Goal: Task Accomplishment & Management: Manage account settings

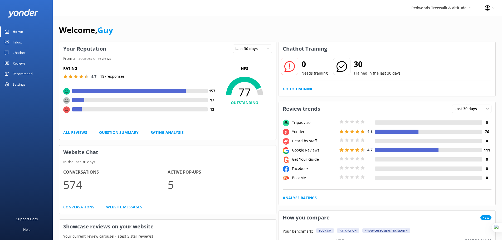
drag, startPoint x: 82, startPoint y: 184, endPoint x: 90, endPoint y: 183, distance: 8.4
click at [90, 183] on p "574" at bounding box center [115, 185] width 104 height 18
click at [22, 28] on div "Home" at bounding box center [18, 31] width 10 height 11
click at [21, 31] on div "Home" at bounding box center [18, 31] width 10 height 11
click at [440, 8] on span "Redwoods Treewalk & Altitude" at bounding box center [438, 7] width 55 height 5
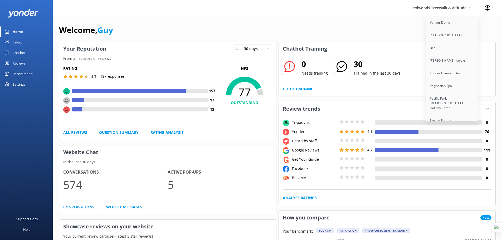
scroll to position [4132, 0]
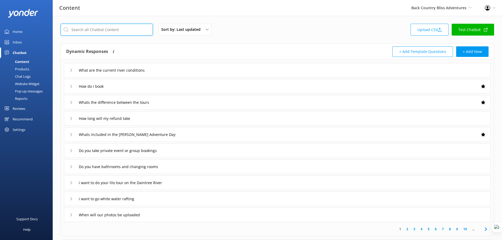
click at [106, 29] on input "text" at bounding box center [107, 30] width 92 height 12
click at [177, 90] on div "How do I book" at bounding box center [277, 86] width 426 height 14
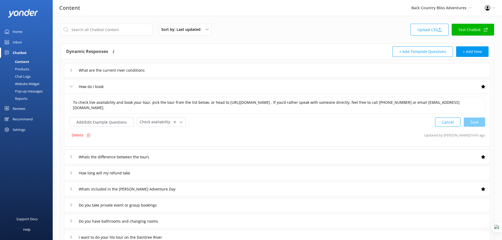
click at [477, 26] on link "Test Chatbot" at bounding box center [472, 30] width 42 height 12
click at [23, 75] on div "Chat Logs" at bounding box center [16, 76] width 27 height 7
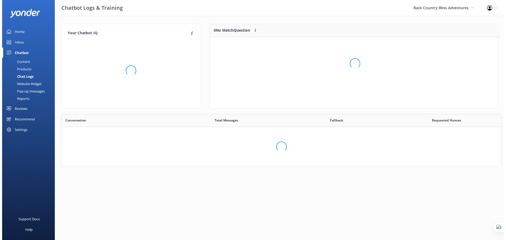
scroll to position [4, 4]
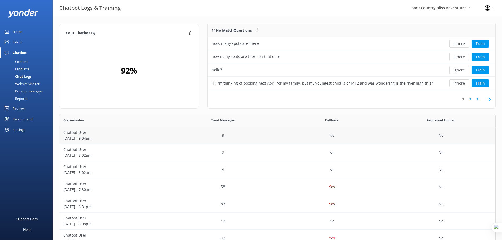
click at [124, 134] on p "Chatbot User" at bounding box center [113, 133] width 101 height 6
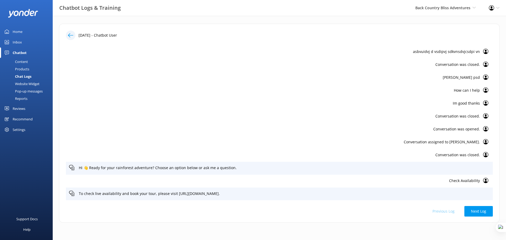
scroll to position [39, 0]
click at [468, 180] on p "Check Availability" at bounding box center [274, 180] width 410 height 6
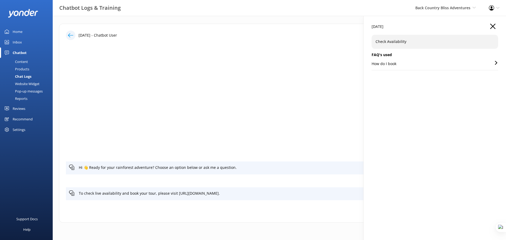
click at [381, 56] on h5 "FAQ's used" at bounding box center [434, 55] width 126 height 6
click at [383, 61] on p "How do I book" at bounding box center [383, 64] width 25 height 6
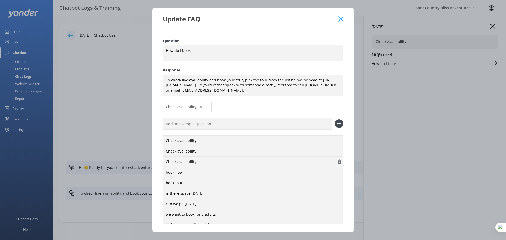
click at [336, 160] on icon "button" at bounding box center [338, 161] width 5 height 5
click at [337, 152] on use "button" at bounding box center [338, 151] width 3 height 4
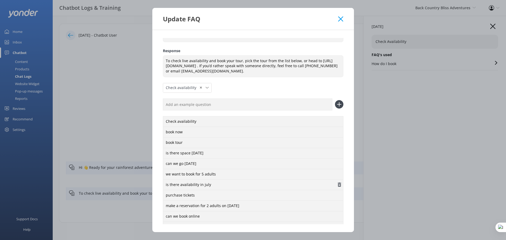
scroll to position [51, 0]
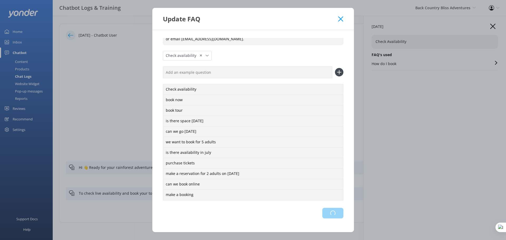
click at [324, 213] on div "Loading.." at bounding box center [253, 213] width 180 height 11
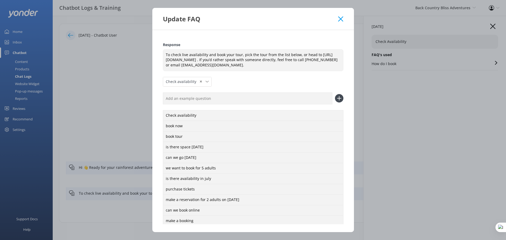
scroll to position [0, 0]
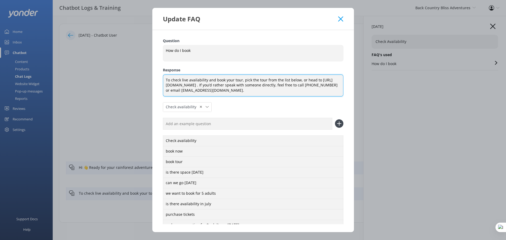
click at [164, 80] on textarea "To check live availability and book your tour, pick the tour from the list belo…" at bounding box center [253, 86] width 180 height 22
paste textarea "To check live availability and book your tour, please visit here or chose the t…"
drag, startPoint x: 263, startPoint y: 84, endPoint x: 299, endPoint y: 80, distance: 36.3
click at [299, 80] on textarea "To check live availability and book your tour, pick the tour from the list belo…" at bounding box center [253, 86] width 180 height 22
click at [264, 80] on textarea "To check live availability and book your tour, pick the tour from the list belo…" at bounding box center [253, 86] width 180 height 22
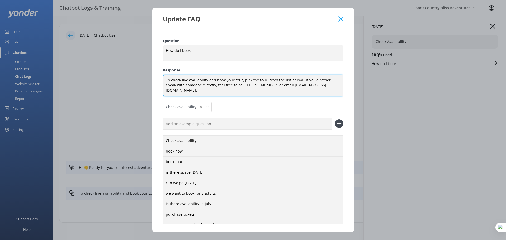
paste textarea "or head to https://backcountrybliss.rezdy.com/catalog/98568/tours ."
click at [303, 85] on textarea "To check live availability and book your tour, pick the tour or head to https:/…" at bounding box center [253, 86] width 180 height 22
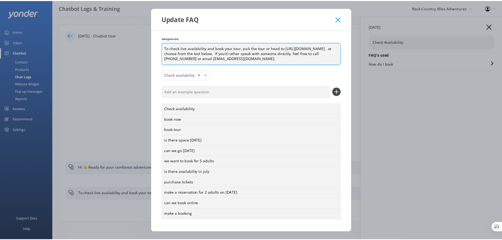
scroll to position [56, 0]
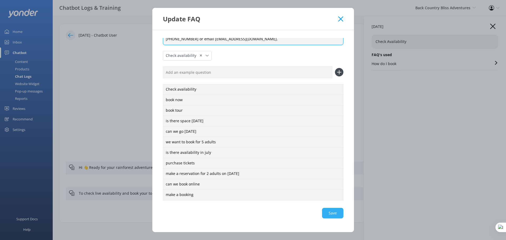
click at [328, 210] on div "Save" at bounding box center [253, 213] width 180 height 11
type textarea "To check live availability and book your tour, pick the tour or head to https:/…"
click at [338, 19] on icon at bounding box center [340, 18] width 5 height 5
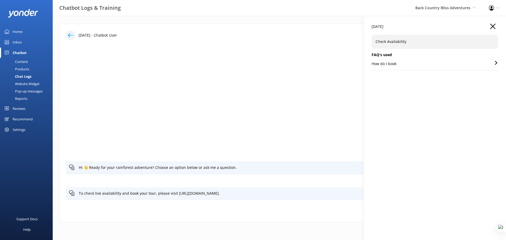
click at [17, 50] on div "Chatbot" at bounding box center [20, 52] width 14 height 11
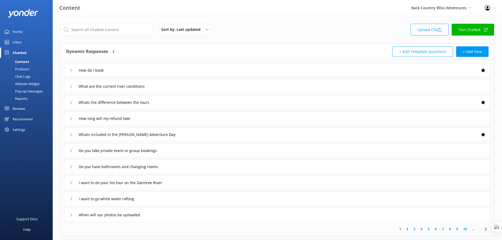
click at [331, 73] on div "How do I book" at bounding box center [277, 70] width 426 height 14
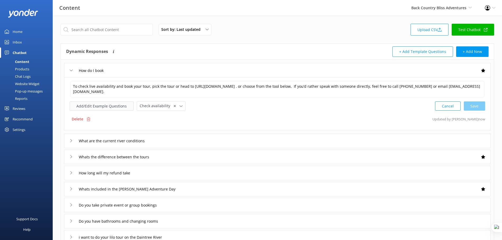
click at [109, 105] on button "Add/Edit Example Questions" at bounding box center [102, 105] width 64 height 9
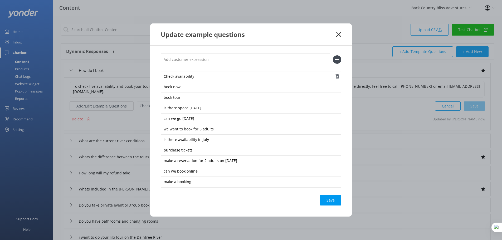
click at [337, 76] on use "button" at bounding box center [336, 76] width 3 height 4
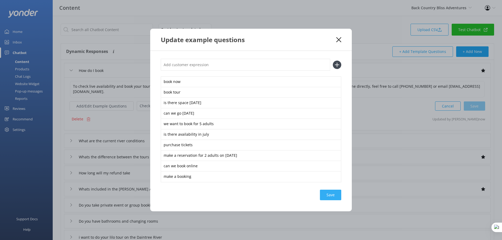
click at [337, 193] on div "Save" at bounding box center [330, 195] width 21 height 11
click at [339, 40] on use at bounding box center [338, 39] width 5 height 5
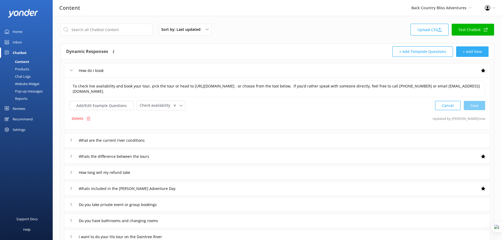
click at [470, 51] on button "+ Add New" at bounding box center [472, 51] width 32 height 11
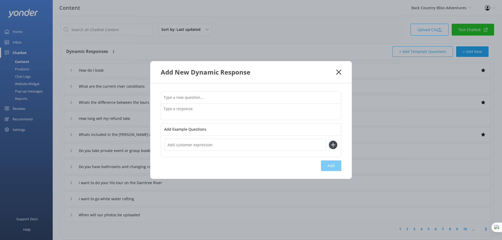
click at [235, 97] on input "text" at bounding box center [251, 97] width 180 height 12
click at [181, 110] on textarea at bounding box center [251, 111] width 180 height 16
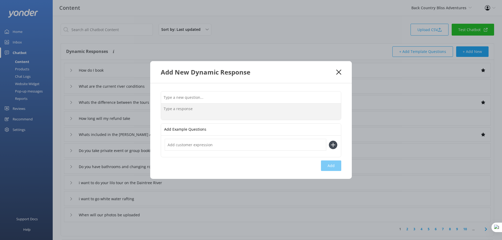
paste textarea "https://uat.yonderhq.com/?key=98271914&name=Back%20Country%20Bliss%20Adventures"
type textarea "https://uat.yonderhq.com/?key=98271914&name=Back%20Country%20Bliss%20Adventures"
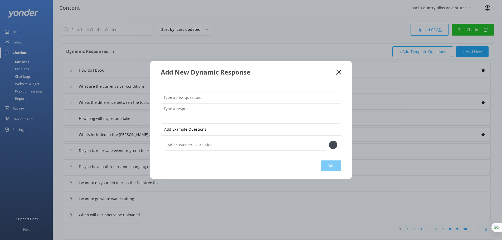
click at [339, 71] on icon at bounding box center [338, 72] width 5 height 5
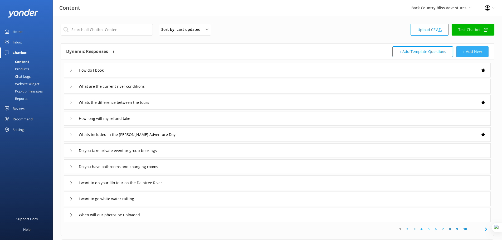
click at [464, 47] on button "+ Add New" at bounding box center [472, 51] width 32 height 11
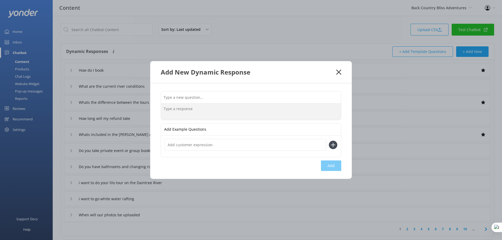
click at [204, 111] on textarea at bounding box center [251, 111] width 180 height 16
paste textarea "“To check live availability and book your tour, please visit here or chose the …"
click at [165, 109] on textarea "“To check live availability and book your tour, please visit here or chose the …" at bounding box center [251, 111] width 180 height 16
click at [319, 110] on textarea "To check live availability and book your tour, please visit here or chose the t…" at bounding box center [251, 111] width 180 height 16
type textarea "To check live availability and book your tour, please visit here or chose the t…"
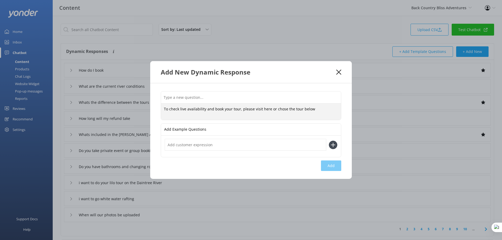
click at [204, 96] on input "text" at bounding box center [251, 97] width 180 height 12
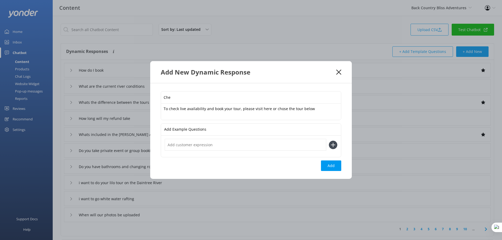
type input "Check Availability"
click at [329, 167] on button "Add" at bounding box center [331, 165] width 20 height 11
type input "Check Availability"
type input "How do I book"
type input "What are the current river conditions"
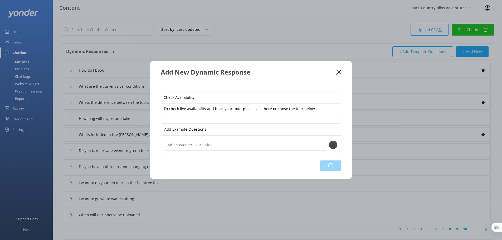
type input "Whats the difference between the tours"
type input "How long will my refund take"
type input "Whats included in the Mossman Gorge Adventure Day"
type input "Do you take private event or group bookings"
type input "Do you have bathrooms and changing rooms"
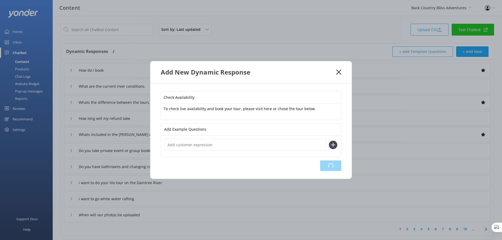
type input "i want to do your lilo tour on the Daintree River"
type input "i want to go white water rafting"
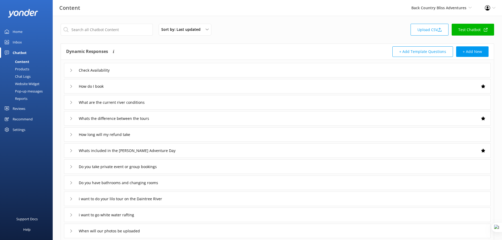
click at [177, 89] on div "How do I book" at bounding box center [277, 86] width 426 height 14
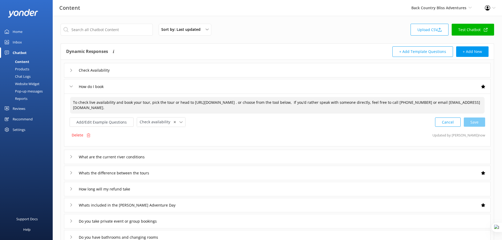
drag, startPoint x: 288, startPoint y: 103, endPoint x: 191, endPoint y: 101, distance: 96.1
click at [191, 101] on textarea "To check live availability and book your tour, pick the tour or head to https:/…" at bounding box center [277, 105] width 414 height 17
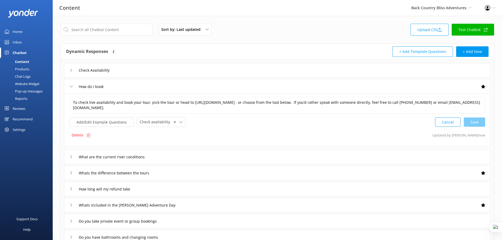
click at [146, 71] on div "Check Availability" at bounding box center [277, 70] width 426 height 14
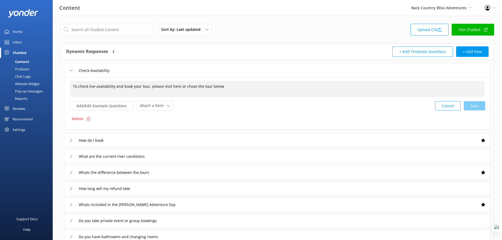
drag, startPoint x: 177, startPoint y: 86, endPoint x: 170, endPoint y: 86, distance: 7.2
click at [170, 86] on textarea "To check live availability and book your tour, please visit here or chose the t…" at bounding box center [277, 89] width 414 height 16
paste textarea "ttps://backcountrybliss.rezdy.com/catalog/98568/tours"
click at [473, 107] on div "Cancel Loading.." at bounding box center [460, 105] width 50 height 10
drag, startPoint x: 310, startPoint y: 88, endPoint x: 270, endPoint y: 87, distance: 40.0
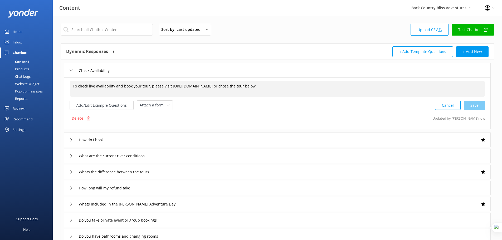
click at [270, 87] on textarea "To check live availability and book your tour, please visit https://backcountry…" at bounding box center [277, 89] width 415 height 16
click at [148, 87] on textarea "To check live availability and book your tour, please visit https://backcountry…" at bounding box center [277, 89] width 415 height 16
click at [161, 86] on textarea "To check live availability and book your tour, please visit https://backcountry…" at bounding box center [277, 89] width 415 height 16
paste textarea "chose the tour below"
click at [162, 86] on textarea "To check live availability and book your tour, please chose the tour below from…" at bounding box center [277, 89] width 415 height 16
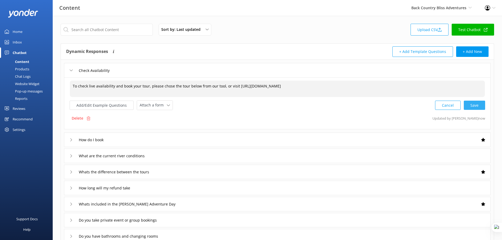
click at [478, 103] on div "Cancel Save" at bounding box center [460, 105] width 50 height 10
type textarea "To check live availability and book your tour, please chose the tour below from…"
click at [108, 70] on input "Check Availability" at bounding box center [99, 70] width 46 height 8
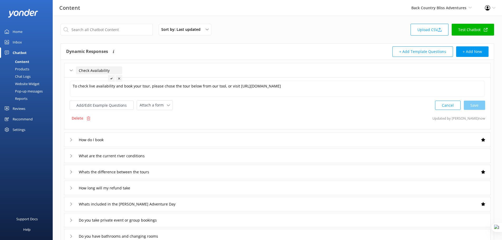
click at [108, 70] on input "Check Availability" at bounding box center [99, 70] width 46 height 8
click at [88, 118] on icon at bounding box center [88, 118] width 4 height 4
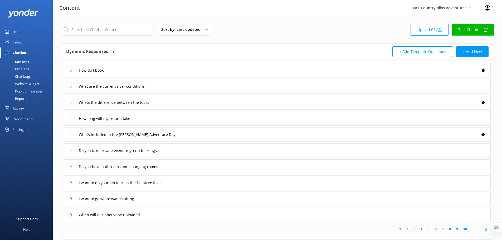
click at [122, 68] on div "How do I book" at bounding box center [277, 70] width 426 height 14
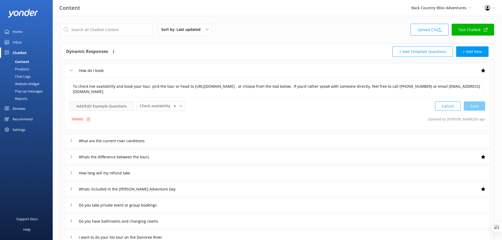
click at [102, 107] on button "Add/Edit Example Questions" at bounding box center [102, 105] width 64 height 9
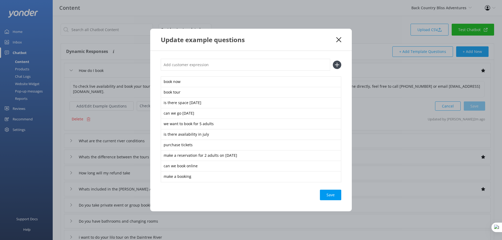
click at [225, 66] on input "text" at bounding box center [245, 65] width 169 height 12
paste input "Check Availability"
type input "Check Availability"
click at [336, 67] on icon at bounding box center [337, 65] width 8 height 8
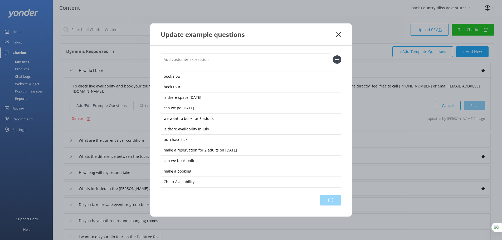
click at [332, 200] on div "Loading.." at bounding box center [330, 200] width 21 height 11
click at [337, 34] on icon at bounding box center [338, 34] width 5 height 5
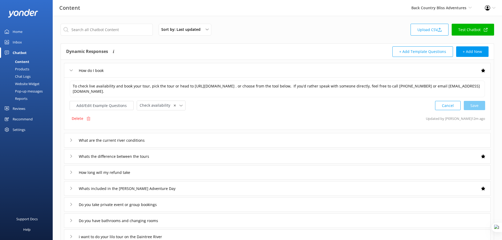
click at [21, 97] on div "Reports" at bounding box center [15, 98] width 24 height 7
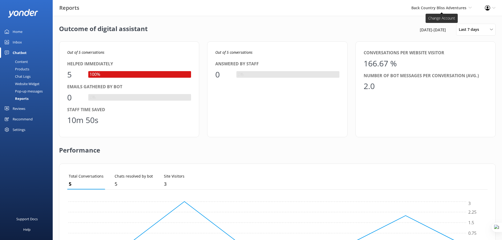
click at [455, 7] on span "Back Country Bliss Adventures" at bounding box center [438, 7] width 55 height 5
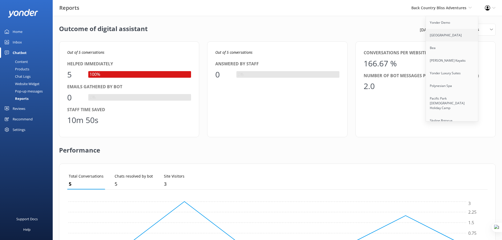
click at [443, 36] on link "[GEOGRAPHIC_DATA]" at bounding box center [451, 35] width 53 height 13
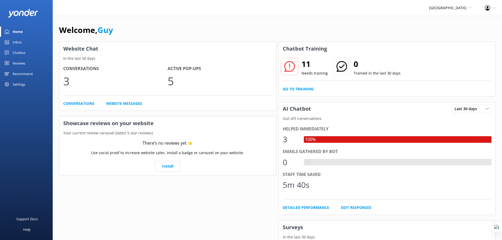
click at [24, 53] on div "Chatbot" at bounding box center [19, 52] width 13 height 11
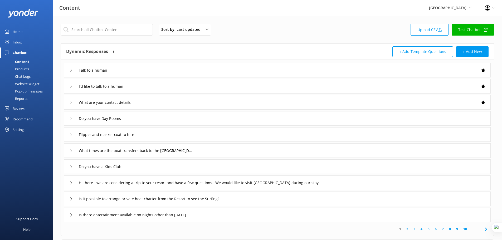
click at [30, 98] on link "Reports" at bounding box center [27, 98] width 49 height 7
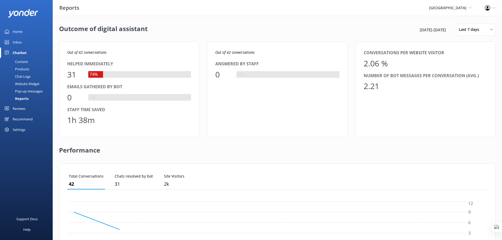
scroll to position [49, 416]
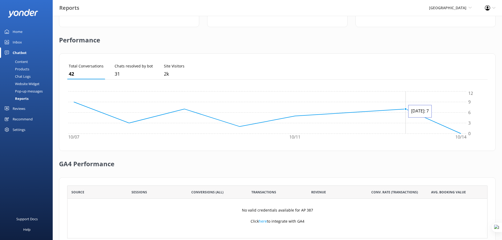
scroll to position [101, 0]
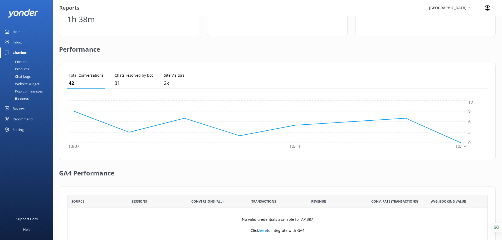
click at [454, 4] on div "Musket Cove Island Resort & Marina Yonder Demo Musket Cove Island Resort & Mari…" at bounding box center [450, 8] width 56 height 16
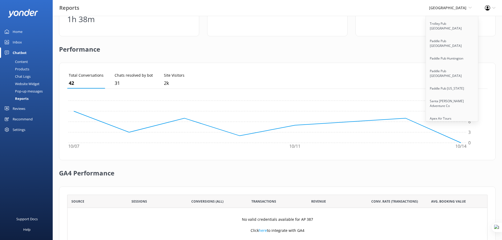
scroll to position [3301, 0]
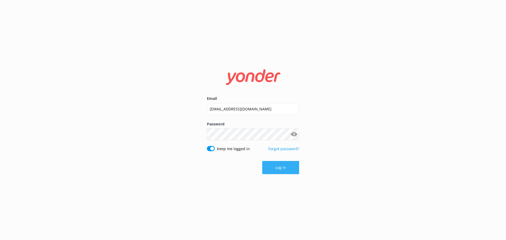
click at [287, 166] on button "Log in" at bounding box center [280, 167] width 37 height 13
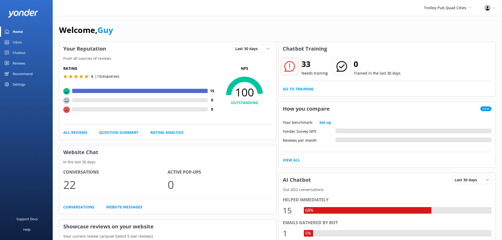
click at [17, 64] on div "Reviews" at bounding box center [19, 63] width 13 height 11
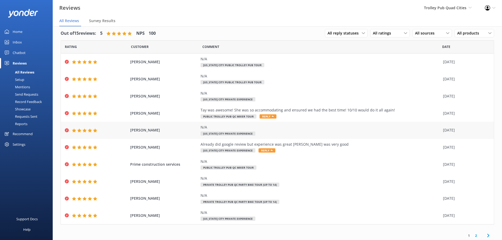
scroll to position [7, 0]
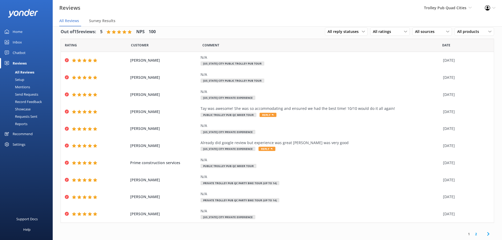
click at [19, 142] on div "Settings" at bounding box center [19, 144] width 13 height 11
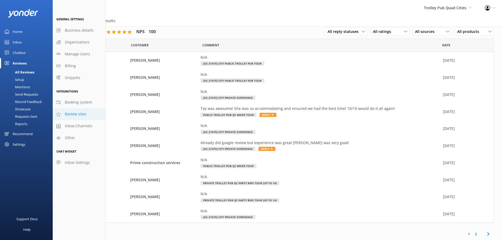
click at [79, 114] on span "Review sites" at bounding box center [76, 114] width 22 height 6
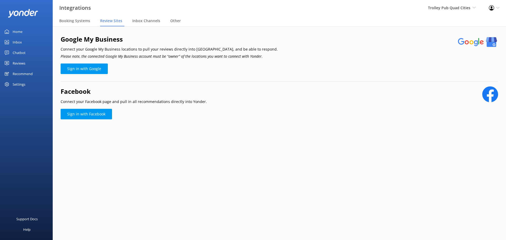
click at [20, 51] on div "Chatbot" at bounding box center [19, 52] width 13 height 11
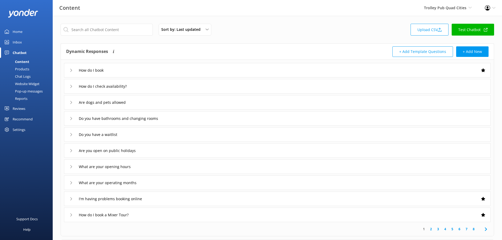
click at [21, 98] on div "Reports" at bounding box center [15, 98] width 24 height 7
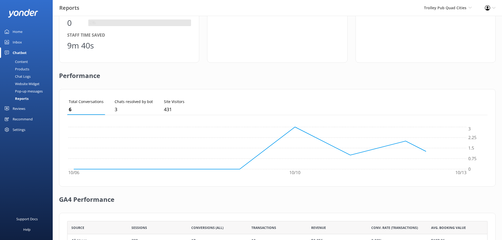
scroll to position [127, 0]
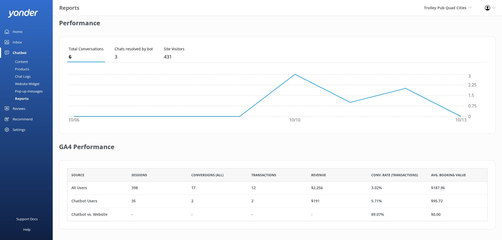
click at [27, 91] on div "Pop-up messages" at bounding box center [22, 90] width 39 height 7
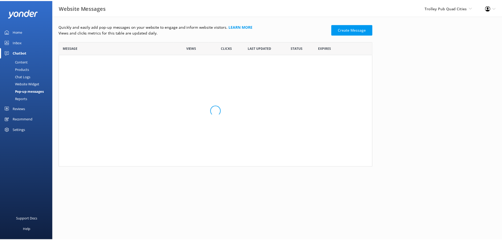
scroll to position [121, 312]
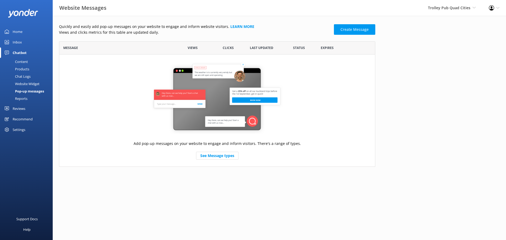
click at [22, 68] on div "Products" at bounding box center [16, 68] width 26 height 7
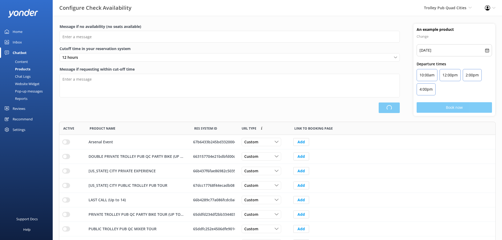
scroll to position [140, 432]
type input "There are no seats available, please check an alternative day"
type textarea "Our online booking system closes {hours} prior to departure. Please contact us …"
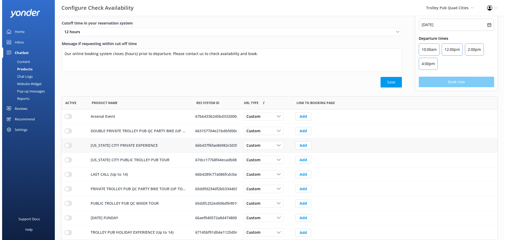
scroll to position [0, 0]
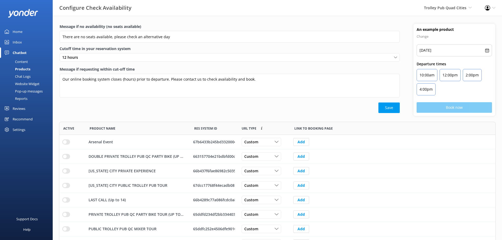
click at [24, 59] on div "Content" at bounding box center [15, 61] width 25 height 7
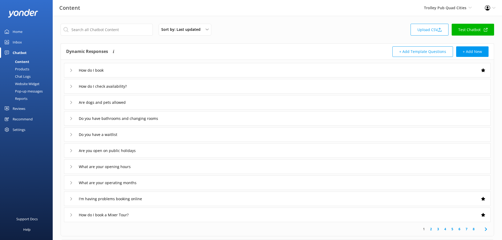
click at [23, 39] on link "Inbox" at bounding box center [26, 42] width 53 height 11
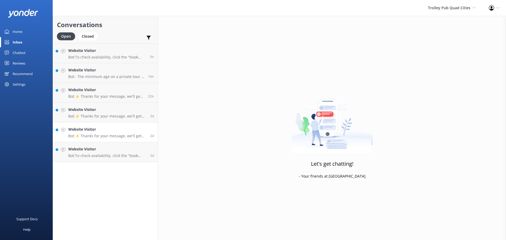
click at [117, 134] on p "Bot: ⚡ Thanks for your message, we'll get back to you as soon as we can. You're…" at bounding box center [107, 135] width 78 height 5
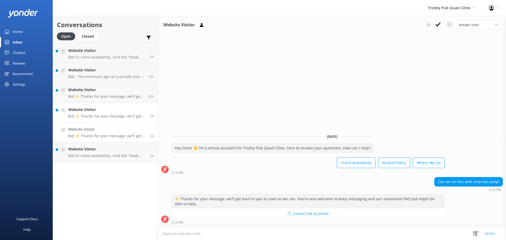
click at [123, 115] on p "Bot: ⚡ Thanks for your message, we'll get back to you as soon as we can. You're…" at bounding box center [107, 116] width 78 height 5
click at [126, 95] on p "Bot: ⚡ Thanks for your message, we'll get back to you as soon as we can. You're…" at bounding box center [106, 96] width 76 height 5
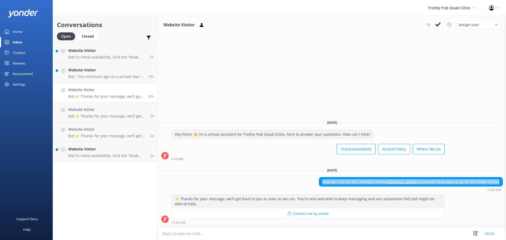
drag, startPoint x: 343, startPoint y: 179, endPoint x: 498, endPoint y: 184, distance: 155.2
click at [498, 184] on div "How do I see on the calendar section how.ma ny people have signed up for the mi…" at bounding box center [410, 181] width 183 height 9
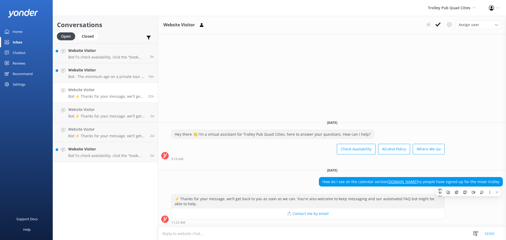
click at [245, 91] on div "Website Visitor Assign user Reservations Wednesday, 8th October Hey there 👋 I'm…" at bounding box center [332, 128] width 348 height 224
click at [22, 51] on div "Chatbot" at bounding box center [19, 52] width 13 height 11
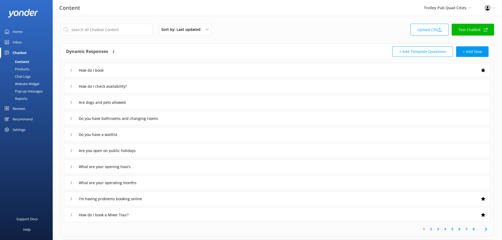
click at [25, 76] on div "Chat Logs" at bounding box center [16, 76] width 27 height 7
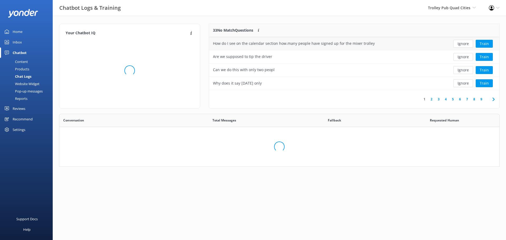
scroll to position [62, 284]
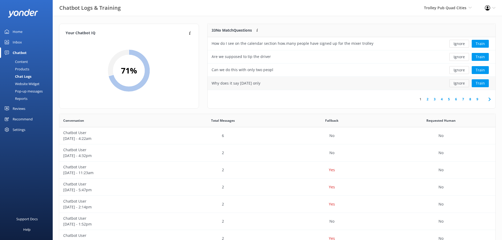
click at [465, 83] on button "Ignore" at bounding box center [459, 83] width 20 height 8
click at [461, 44] on button "Ignore" at bounding box center [459, 44] width 20 height 8
click at [436, 99] on link "2" at bounding box center [434, 99] width 7 height 5
click at [462, 45] on button "Ignore" at bounding box center [459, 44] width 20 height 8
drag, startPoint x: 273, startPoint y: 68, endPoint x: 209, endPoint y: 67, distance: 64.0
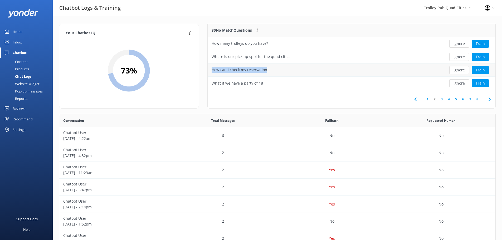
click at [209, 67] on div "How can I check my reservation" at bounding box center [321, 69] width 229 height 13
copy div "How can I check my reservation"
click at [481, 70] on button "Train" at bounding box center [479, 70] width 17 height 8
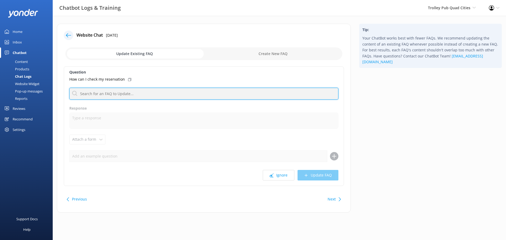
click at [141, 93] on input "text" at bounding box center [203, 94] width 269 height 12
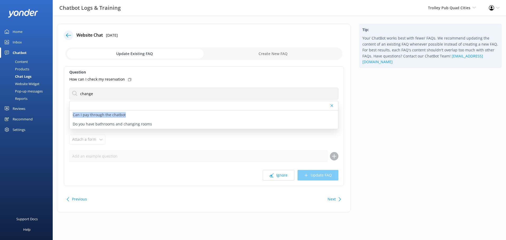
drag, startPoint x: 171, startPoint y: 118, endPoint x: 173, endPoint y: 103, distance: 15.1
click at [173, 103] on div "Can I pay through the chatbot Do you have bathrooms and changing rooms" at bounding box center [203, 115] width 269 height 28
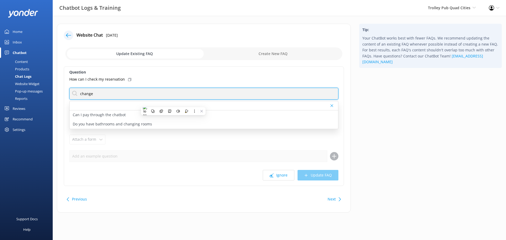
click at [98, 92] on input "change" at bounding box center [203, 94] width 269 height 12
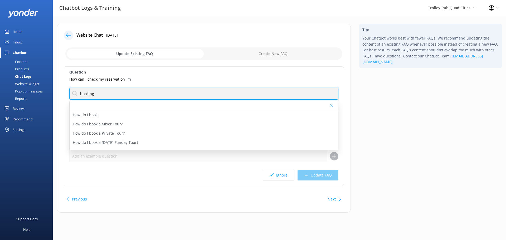
click at [183, 95] on input "booking" at bounding box center [203, 94] width 269 height 12
type input "booking"
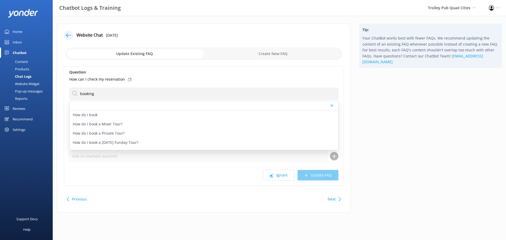
click at [187, 103] on div at bounding box center [204, 105] width 268 height 9
click at [145, 137] on div "I'm having problems booking online" at bounding box center [204, 135] width 268 height 9
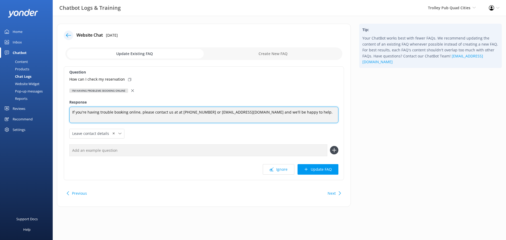
click at [138, 113] on textarea "If you're having trouble booking online, please contact us at at (563) 293-6172…" at bounding box center [203, 115] width 269 height 16
type textarea "If you're having trouble booking online or need to check your reservation, plea…"
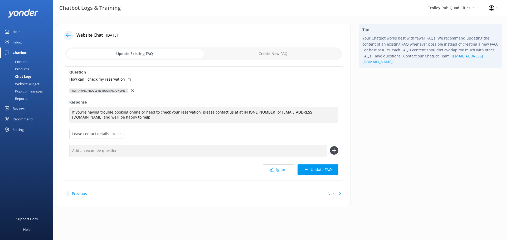
click at [112, 149] on input "text" at bounding box center [198, 151] width 258 height 12
paste input "How can I check my reservation"
type input "How can I check my reservation"
click at [337, 150] on icon at bounding box center [334, 150] width 8 height 8
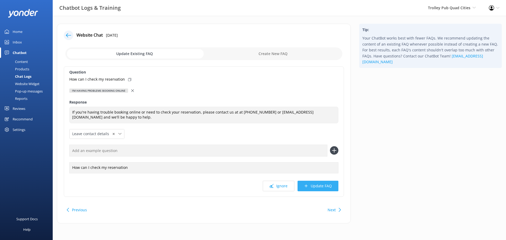
click at [323, 184] on button "Update FAQ" at bounding box center [317, 186] width 41 height 11
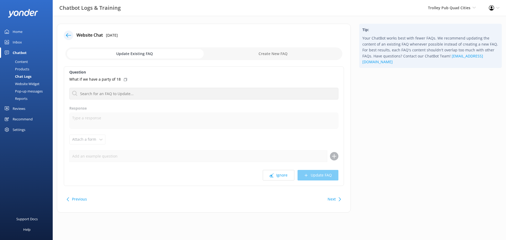
click at [71, 34] on div at bounding box center [68, 35] width 9 height 9
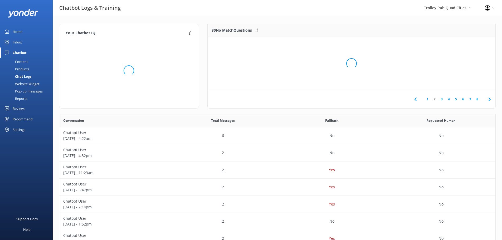
scroll to position [181, 432]
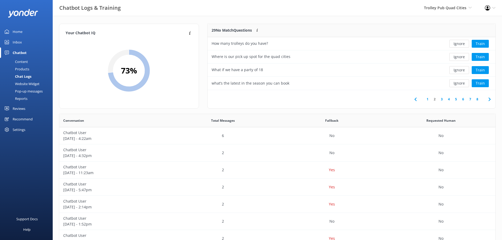
click at [442, 99] on link "3" at bounding box center [441, 99] width 7 height 5
drag, startPoint x: 312, startPoint y: 42, endPoint x: 208, endPoint y: 43, distance: 104.0
click at [208, 43] on div "Is there an opening for September 13th Saturday at 7pm" at bounding box center [321, 43] width 229 height 13
copy div "Is there an opening for September 13th Saturday at 7pm"
click at [479, 43] on button "Train" at bounding box center [479, 44] width 17 height 8
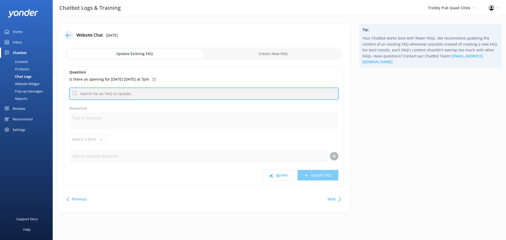
click at [132, 95] on input "text" at bounding box center [203, 94] width 269 height 12
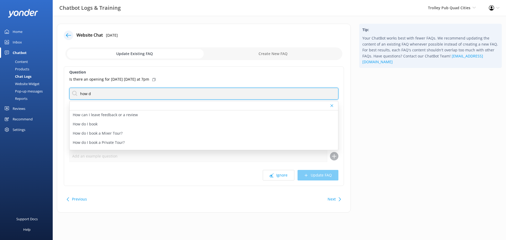
type input "how d"
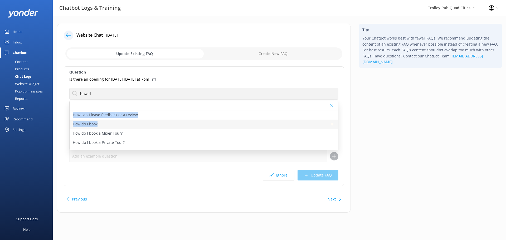
drag, startPoint x: 179, startPoint y: 107, endPoint x: 180, endPoint y: 124, distance: 16.9
click at [180, 124] on div "How can I leave feedback or a review How do I book How do I book a Mixer Tour? …" at bounding box center [203, 125] width 269 height 49
click at [180, 124] on div "How do I book" at bounding box center [204, 124] width 268 height 9
type textarea "Ready to book your adventure with Trolley Pub Iowa? To check real-time availabi…"
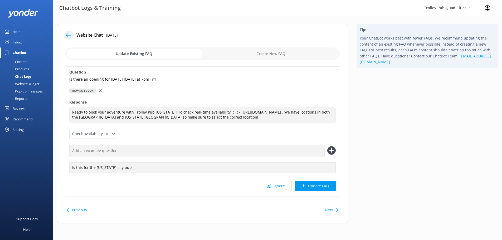
click at [147, 156] on input "text" at bounding box center [196, 151] width 255 height 12
paste input "Is there an opening for September 13th Saturday at 7pm"
type input "Is there an opening for September 13th Saturday at 7pm"
click at [331, 153] on use at bounding box center [331, 150] width 4 height 4
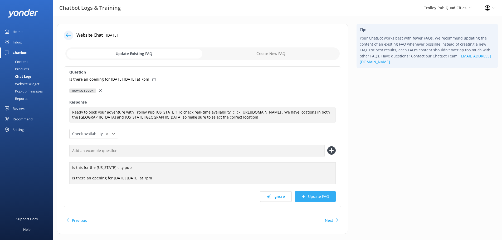
click at [319, 201] on button "Update FAQ" at bounding box center [315, 196] width 41 height 11
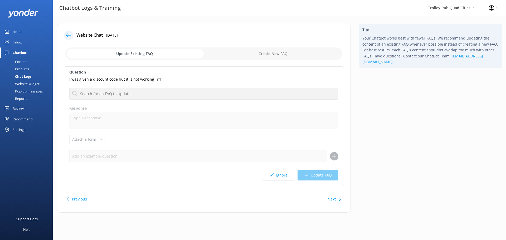
click at [66, 35] on div at bounding box center [68, 35] width 9 height 9
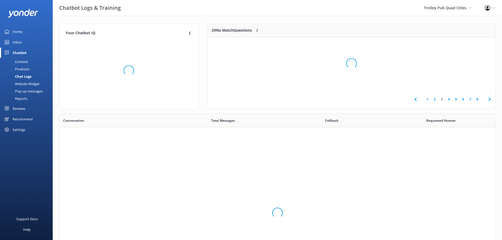
scroll to position [181, 432]
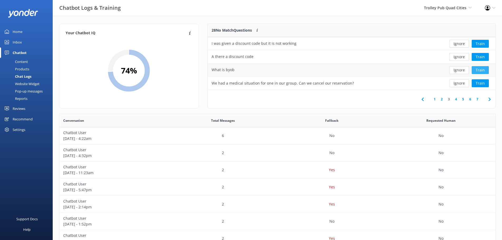
click at [484, 71] on button "Train" at bounding box center [479, 70] width 17 height 8
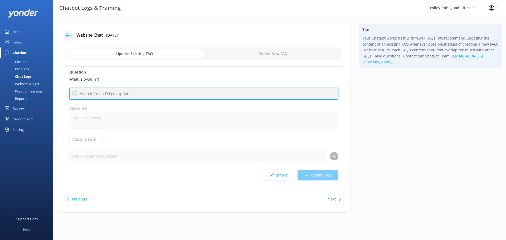
click at [121, 90] on input "text" at bounding box center [203, 94] width 269 height 12
type input "b"
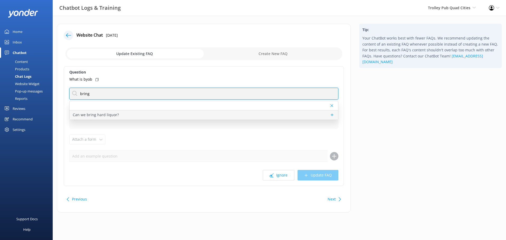
type input "bring"
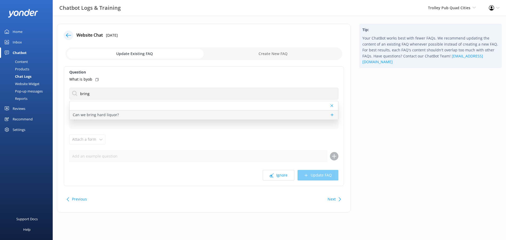
click at [142, 115] on div "Can we bring hard liquor?" at bounding box center [204, 114] width 268 height 9
type textarea "All alcohol is BYOB, and alcoholic beverages must remain on board at all times …"
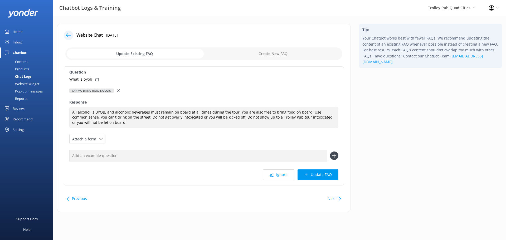
click at [95, 79] on use at bounding box center [96, 79] width 3 height 3
click at [129, 153] on input "text" at bounding box center [198, 156] width 258 height 12
paste input "What is byob"
type input "What is byob"
click at [336, 155] on icon at bounding box center [334, 155] width 8 height 8
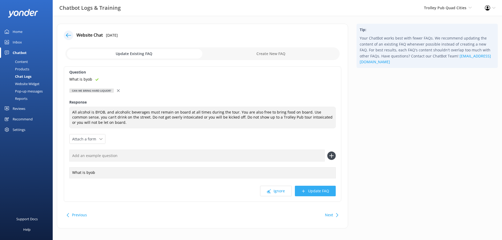
click at [326, 187] on button "Update FAQ" at bounding box center [315, 191] width 41 height 11
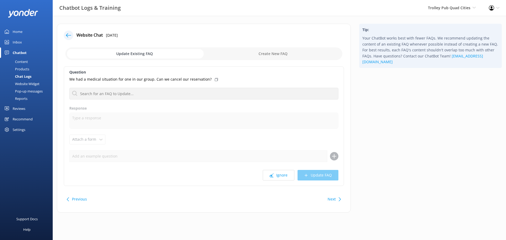
click at [66, 34] on icon at bounding box center [68, 35] width 5 height 5
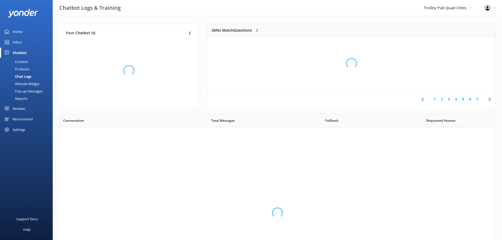
scroll to position [181, 432]
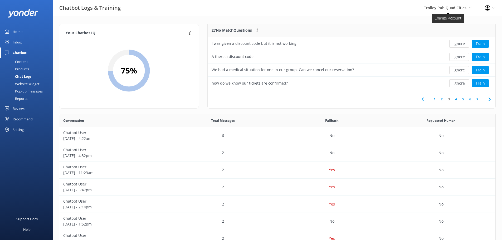
click at [463, 8] on span "Trolley Pub Quad Cities" at bounding box center [445, 7] width 42 height 5
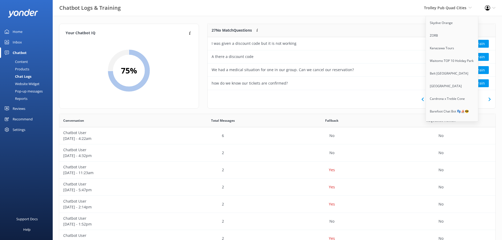
scroll to position [3880, 0]
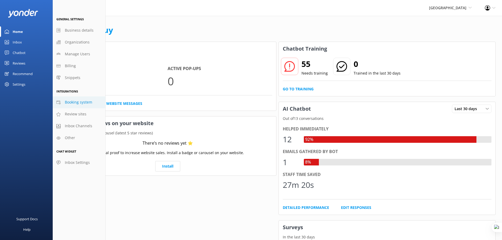
click at [84, 105] on span "Booking system" at bounding box center [78, 102] width 27 height 6
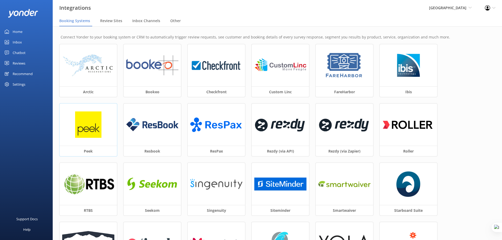
click at [75, 129] on div at bounding box center [88, 124] width 57 height 42
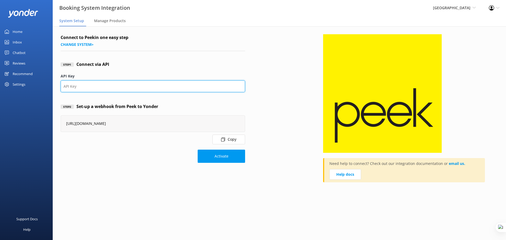
click at [85, 90] on input "API Key" at bounding box center [153, 86] width 184 height 12
paste input "3aed1bdd-2a97-43aa-9920-f963a2eec608"
type input "3aed1bdd-2a97-43aa-9920-f963a2eec608"
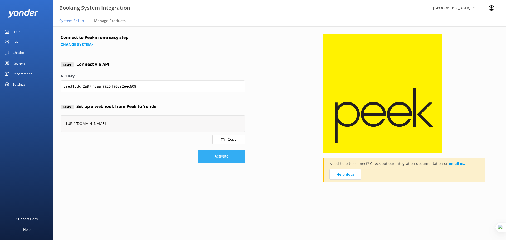
click at [219, 158] on button "Activate" at bounding box center [220, 156] width 47 height 13
click at [21, 51] on div "Chatbot" at bounding box center [19, 52] width 13 height 11
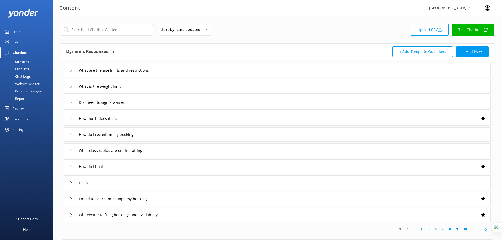
click at [22, 68] on div "Products" at bounding box center [16, 68] width 26 height 7
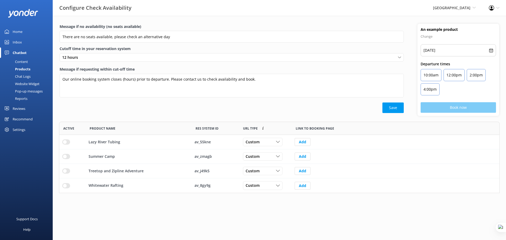
scroll to position [67, 436]
click at [66, 171] on input "row" at bounding box center [66, 170] width 8 height 5
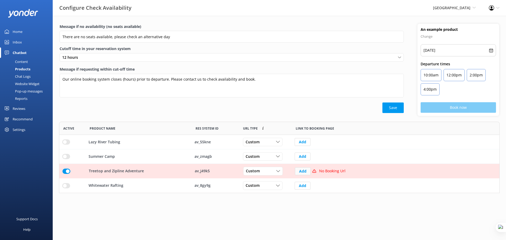
click at [306, 171] on button "Add" at bounding box center [303, 171] width 16 height 8
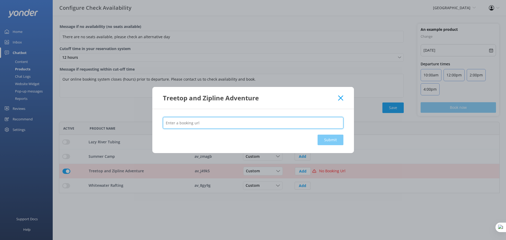
click at [232, 122] on input "text" at bounding box center [253, 123] width 180 height 12
paste input "[URL][DOMAIN_NAME]"
type input "[URL][DOMAIN_NAME]"
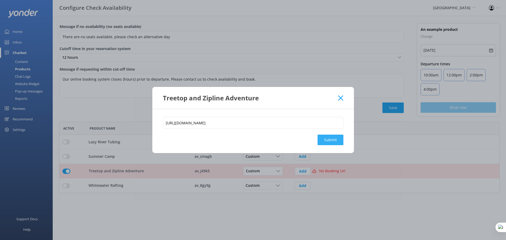
click at [333, 141] on button "Submit" at bounding box center [330, 140] width 26 height 11
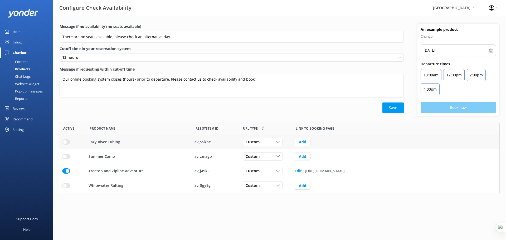
click at [63, 139] on div "row" at bounding box center [72, 142] width 26 height 14
click at [65, 143] on input "row" at bounding box center [66, 141] width 8 height 5
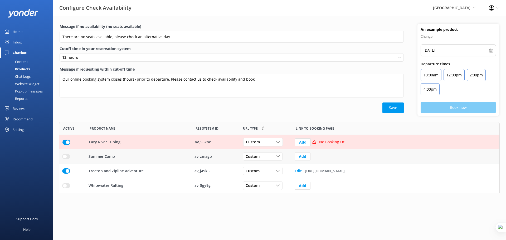
click at [64, 159] on input "row" at bounding box center [66, 156] width 8 height 5
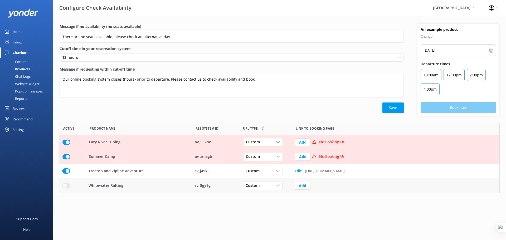
click at [66, 187] on input "row" at bounding box center [66, 185] width 8 height 5
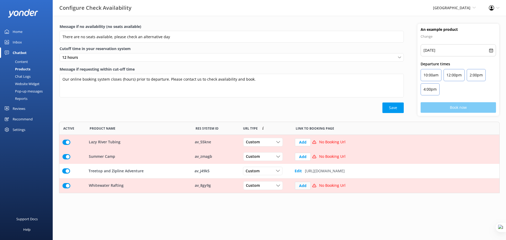
click at [305, 186] on button "Add" at bounding box center [303, 186] width 16 height 8
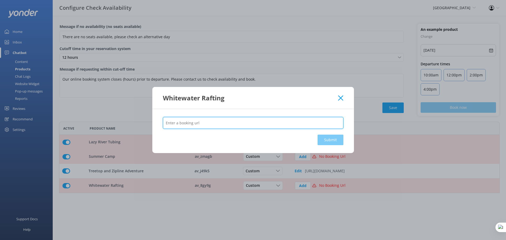
click at [255, 122] on input "text" at bounding box center [253, 123] width 180 height 12
paste input "https://book.peek.com/s/aa2e2a3e-eeeb-491f-a389-05e7b8525d7b/8e6P2"
type input "https://book.peek.com/s/aa2e2a3e-eeeb-491f-a389-05e7b8525d7b/8e6P2"
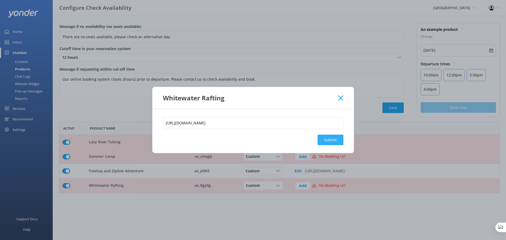
click at [336, 142] on button "Submit" at bounding box center [330, 140] width 26 height 11
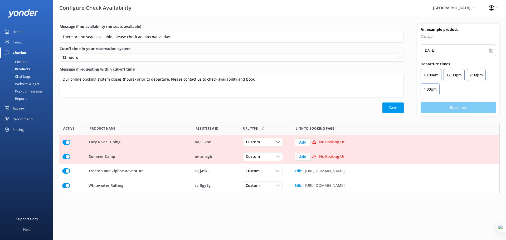
click at [304, 157] on button "Add" at bounding box center [303, 157] width 16 height 8
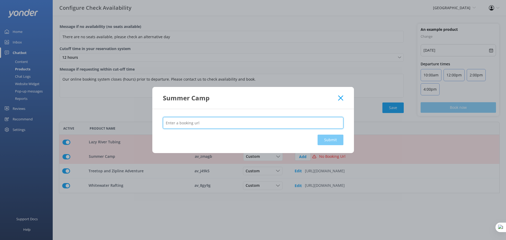
drag, startPoint x: 276, startPoint y: 123, endPoint x: 292, endPoint y: 128, distance: 16.6
click at [276, 123] on input "text" at bounding box center [253, 123] width 180 height 12
paste input "https://book.peek.com/s/aa2e2a3e-eeeb-491f-a389-05e7b8525d7b/o6ZE0"
type input "https://book.peek.com/s/aa2e2a3e-eeeb-491f-a389-05e7b8525d7b/o6ZE0"
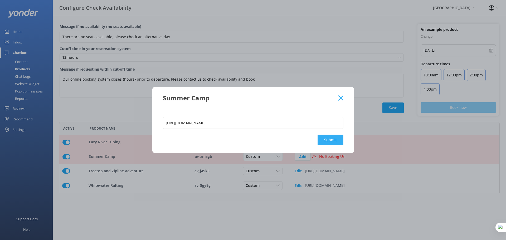
click at [322, 142] on button "Submit" at bounding box center [330, 140] width 26 height 11
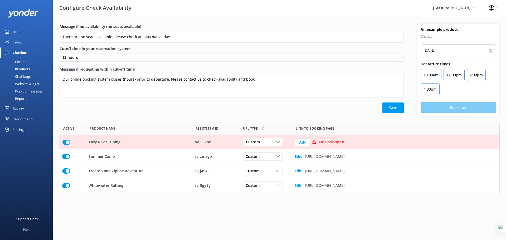
click at [311, 142] on div "No Booking Url" at bounding box center [327, 142] width 35 height 6
click at [300, 143] on button "Add" at bounding box center [303, 142] width 16 height 8
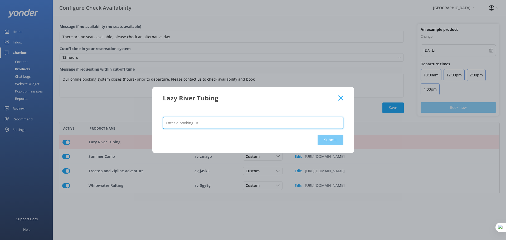
click at [249, 123] on input "text" at bounding box center [253, 123] width 180 height 12
paste input "https://book.peek.com/s/aa2e2a3e-eeeb-491f-a389-05e7b8525d7b/rxAEP"
type input "https://book.peek.com/s/aa2e2a3e-eeeb-491f-a389-05e7b8525d7b/rxAEP"
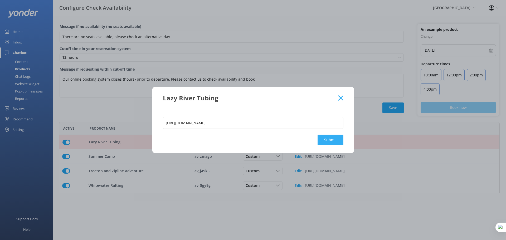
click at [329, 141] on button "Submit" at bounding box center [330, 140] width 26 height 11
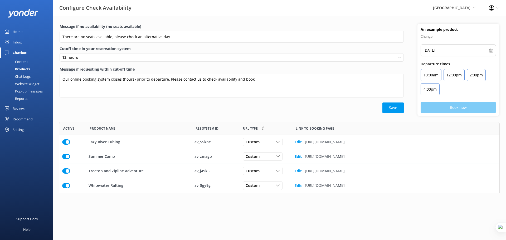
click at [422, 217] on html "Configure Check Availability Adirondack Adventure Center Yonder Demo Musket Cov…" at bounding box center [253, 120] width 506 height 240
click at [433, 8] on span "[GEOGRAPHIC_DATA]" at bounding box center [451, 7] width 37 height 5
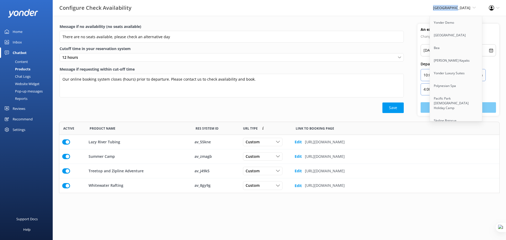
click at [433, 8] on span "[GEOGRAPHIC_DATA]" at bounding box center [451, 7] width 37 height 5
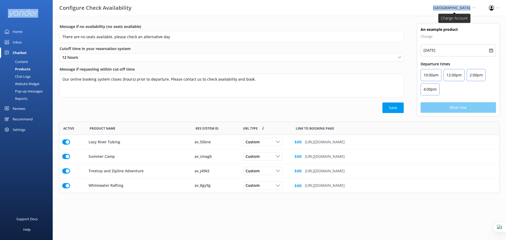
click at [433, 8] on span "[GEOGRAPHIC_DATA]" at bounding box center [451, 7] width 37 height 5
copy div "Adirondack Adventure Center Yonder Demo Musket Cove Island Resort & Marina Bea …"
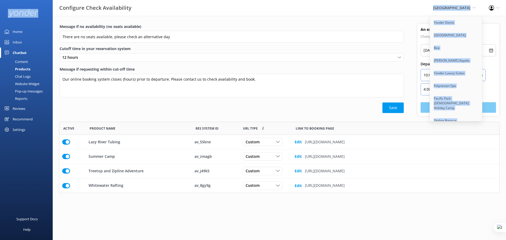
click at [433, 8] on span "[GEOGRAPHIC_DATA]" at bounding box center [451, 7] width 37 height 5
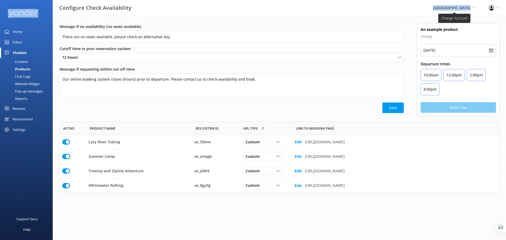
drag, startPoint x: 410, startPoint y: 8, endPoint x: 470, endPoint y: 6, distance: 59.5
click at [470, 6] on div "Adirondack Adventure Center Yonder Demo Musket Cove Island Resort & Marina Bea …" at bounding box center [454, 8] width 56 height 16
copy span "[GEOGRAPHIC_DATA]"
click at [67, 142] on input "row" at bounding box center [66, 141] width 8 height 5
click at [69, 155] on input "row" at bounding box center [66, 156] width 8 height 5
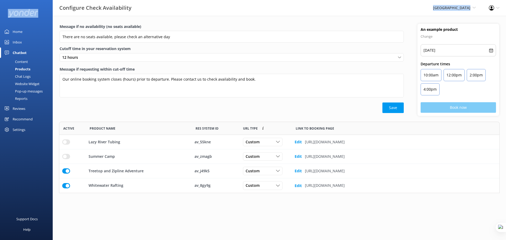
click at [67, 169] on input "row" at bounding box center [66, 170] width 8 height 5
click at [65, 185] on input "row" at bounding box center [66, 185] width 8 height 5
click at [449, 3] on div "Adirondack Adventure Center Yonder Demo Musket Cove Island Resort & Marina Bea …" at bounding box center [454, 8] width 56 height 16
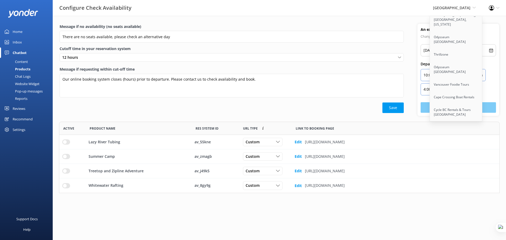
scroll to position [2551, 0]
click at [442, 148] on link "Maison de Ski" at bounding box center [455, 154] width 53 height 13
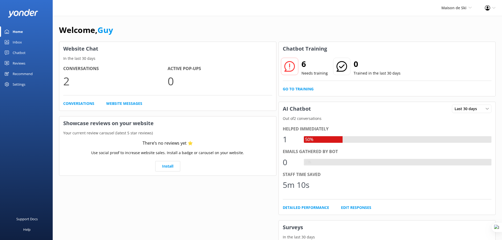
click at [22, 83] on div "Settings" at bounding box center [19, 84] width 13 height 11
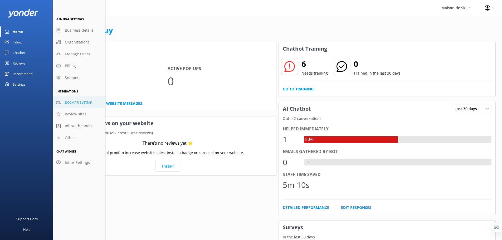
click at [82, 104] on span "Booking system" at bounding box center [78, 102] width 27 height 6
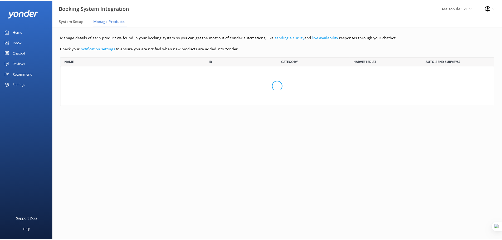
scroll to position [45, 433]
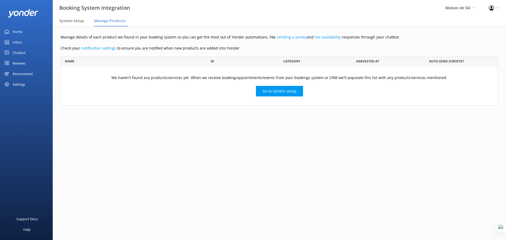
click at [58, 17] on nav "System Setup Manage Products" at bounding box center [279, 21] width 453 height 11
click at [72, 21] on span "System Setup" at bounding box center [71, 20] width 25 height 5
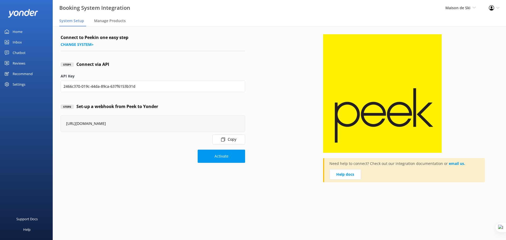
click at [18, 50] on div "Chatbot" at bounding box center [19, 52] width 13 height 11
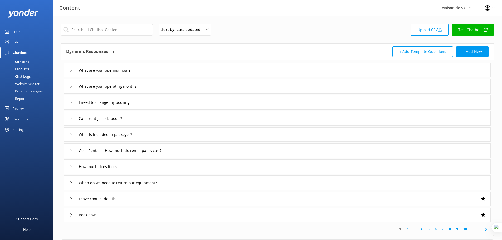
click at [27, 70] on div "Products" at bounding box center [16, 68] width 26 height 7
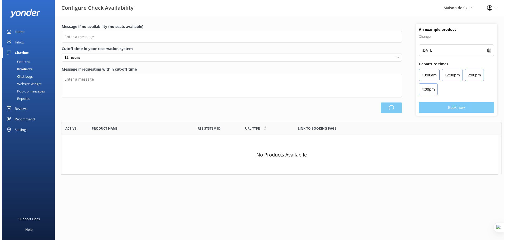
scroll to position [4, 4]
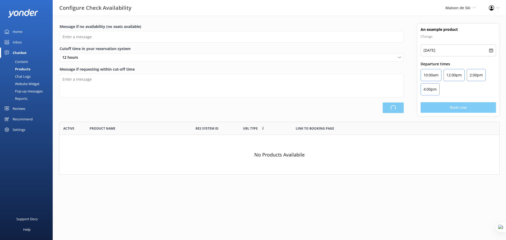
type input "There are no seats available, please check an alternative day"
type textarea "Our online booking system closes {hours} prior to departure. Please contact us …"
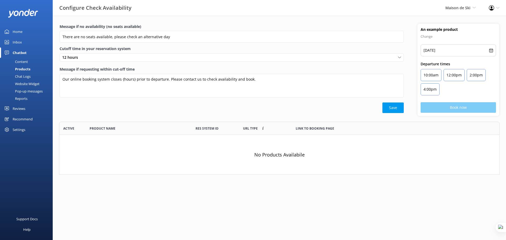
click at [20, 130] on div "Settings" at bounding box center [19, 129] width 13 height 11
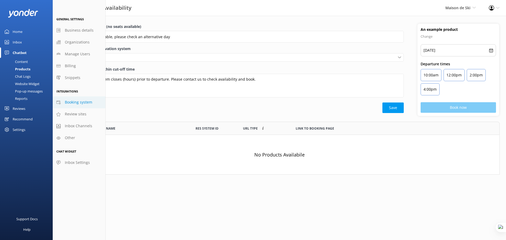
click at [73, 103] on span "Booking system" at bounding box center [78, 102] width 27 height 6
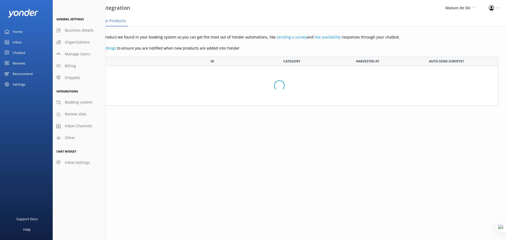
scroll to position [45, 433]
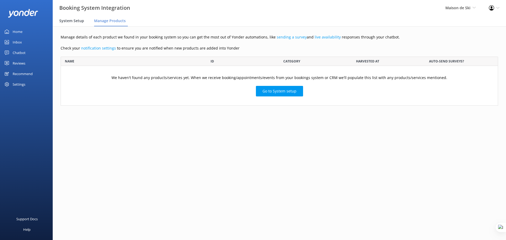
click at [73, 22] on span "System Setup" at bounding box center [71, 20] width 25 height 5
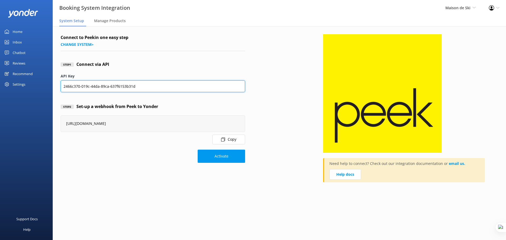
click at [128, 89] on input "2466c370-019c-44da-89ca-637f6153b31d" at bounding box center [153, 86] width 184 height 12
paste input "0d397aa3-3dd2-4f41-8c88-0880c6672713"
type input "0d397aa3-3dd2-4f41-8c88-0880c6672713"
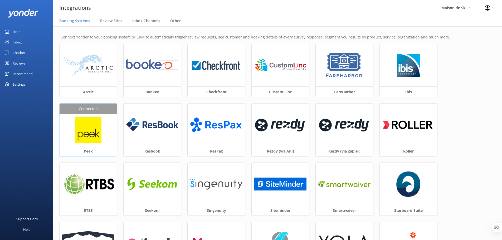
click at [86, 127] on img at bounding box center [88, 130] width 26 height 26
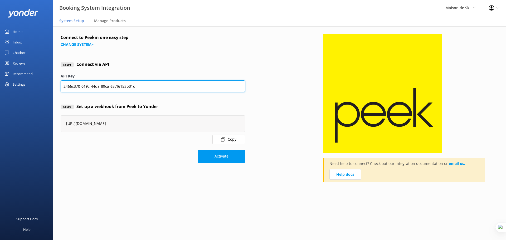
click at [139, 90] on input "2466c370-019c-44da-89ca-637f6153b31d" at bounding box center [153, 86] width 184 height 12
paste input "0d397aa3-3dd2-4f41-8c88-0880c6672713"
type input "0d397aa3-3dd2-4f41-8c88-0880c6672713"
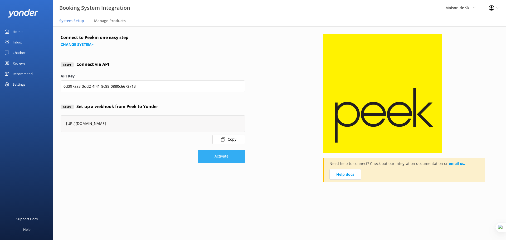
click at [222, 156] on button "Activate" at bounding box center [220, 156] width 47 height 13
click at [17, 52] on div "Chatbot" at bounding box center [19, 52] width 13 height 11
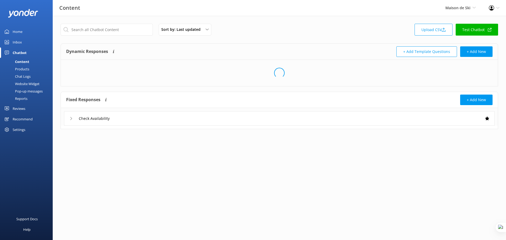
click at [23, 69] on div "Products" at bounding box center [16, 68] width 26 height 7
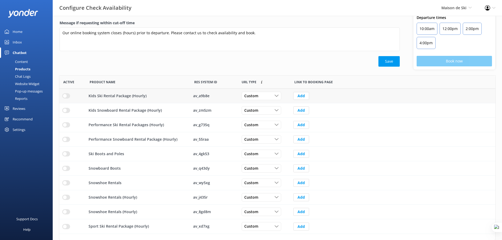
scroll to position [47, 0]
click at [308, 226] on button "Add" at bounding box center [301, 226] width 16 height 8
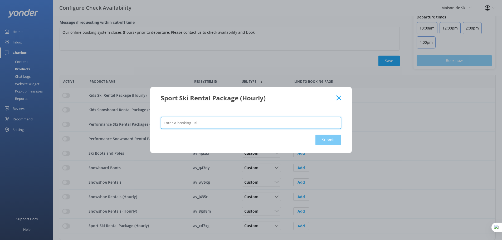
drag, startPoint x: 240, startPoint y: 121, endPoint x: 243, endPoint y: 122, distance: 3.2
click at [240, 121] on input "text" at bounding box center [251, 123] width 180 height 12
paste input "[URL][DOMAIN_NAME]"
type input "[URL][DOMAIN_NAME]"
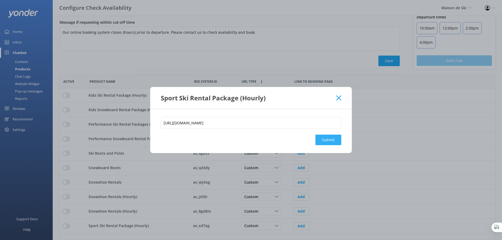
click at [327, 140] on button "Submit" at bounding box center [328, 140] width 26 height 11
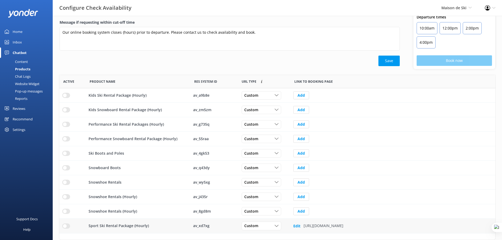
click at [68, 225] on input "row" at bounding box center [66, 225] width 8 height 5
click at [297, 124] on button "Add" at bounding box center [301, 124] width 16 height 8
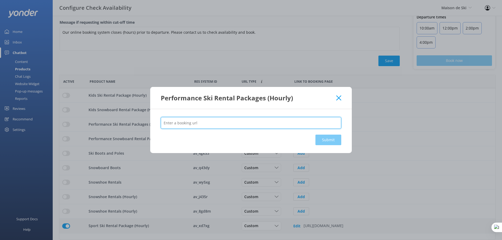
drag, startPoint x: 312, startPoint y: 122, endPoint x: 314, endPoint y: 125, distance: 3.2
click at [312, 122] on input "text" at bounding box center [251, 123] width 180 height 12
paste input "[URL][DOMAIN_NAME]"
type input "[URL][DOMAIN_NAME]"
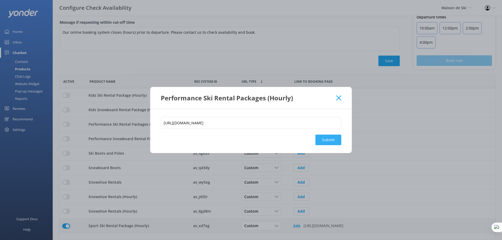
click at [337, 140] on button "Submit" at bounding box center [328, 140] width 26 height 11
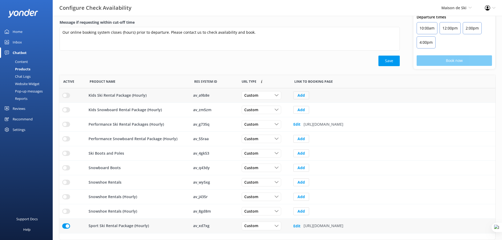
click at [303, 96] on button "Add" at bounding box center [301, 95] width 16 height 8
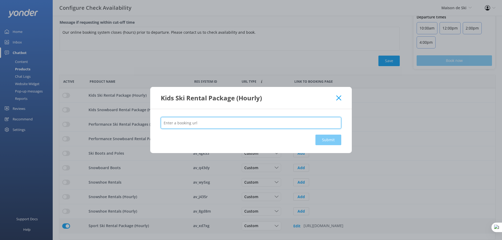
click at [249, 120] on input "text" at bounding box center [251, 123] width 180 height 12
paste input "[URL][DOMAIN_NAME]"
type input "[URL][DOMAIN_NAME]"
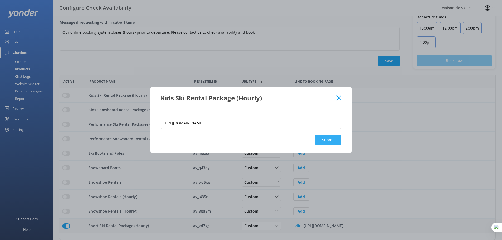
click at [324, 140] on button "Submit" at bounding box center [328, 140] width 26 height 11
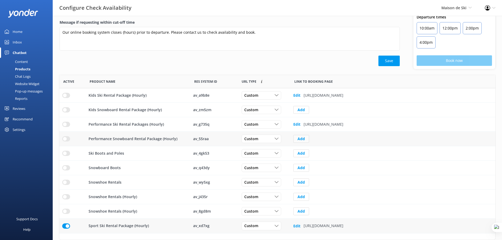
click at [307, 139] on button "Add" at bounding box center [301, 139] width 16 height 8
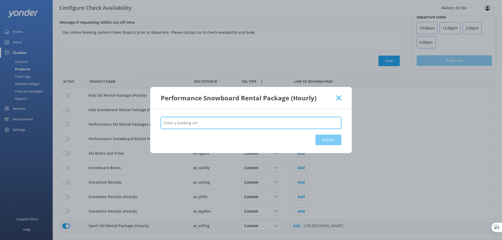
click at [294, 127] on input "text" at bounding box center [251, 123] width 180 height 12
paste input "[URL][DOMAIN_NAME]"
type input "[URL][DOMAIN_NAME]"
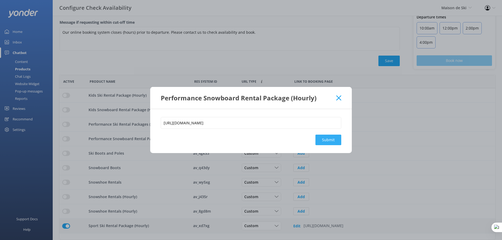
click at [325, 139] on button "Submit" at bounding box center [328, 140] width 26 height 11
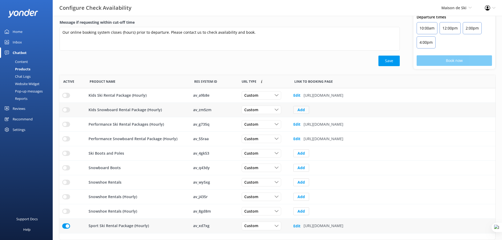
click at [299, 111] on button "Add" at bounding box center [301, 110] width 16 height 8
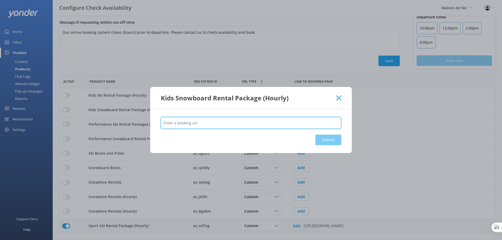
click at [272, 120] on input "text" at bounding box center [251, 123] width 180 height 12
paste input "[URL][DOMAIN_NAME]"
type input "[URL][DOMAIN_NAME]"
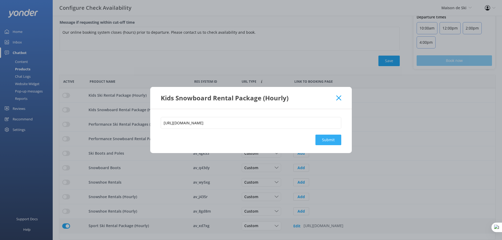
click at [330, 139] on button "Submit" at bounding box center [328, 140] width 26 height 11
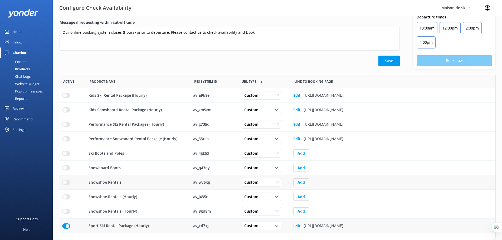
click at [297, 183] on button "Add" at bounding box center [301, 182] width 16 height 8
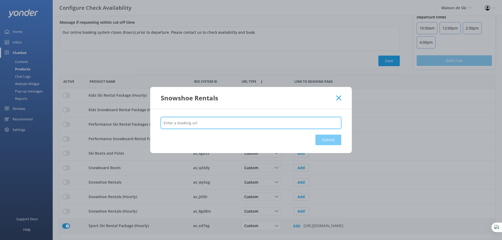
click at [270, 126] on input "text" at bounding box center [251, 123] width 180 height 12
paste input "[URL][DOMAIN_NAME]"
type input "[URL][DOMAIN_NAME]"
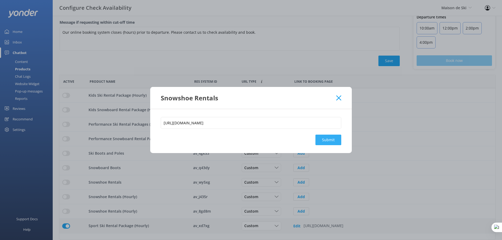
click at [330, 140] on button "Submit" at bounding box center [328, 140] width 26 height 11
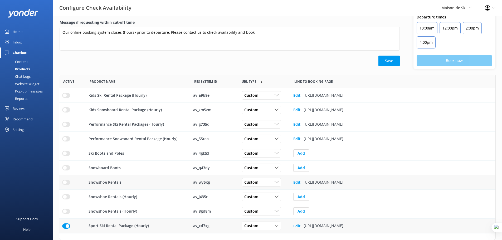
click at [295, 181] on b "Edit" at bounding box center [296, 182] width 7 height 5
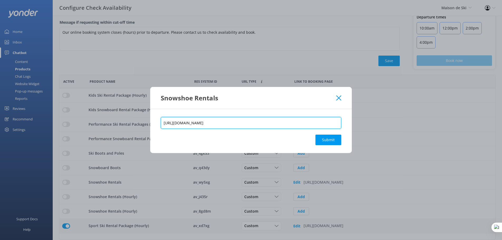
click at [272, 123] on input "[URL][DOMAIN_NAME]" at bounding box center [251, 123] width 180 height 12
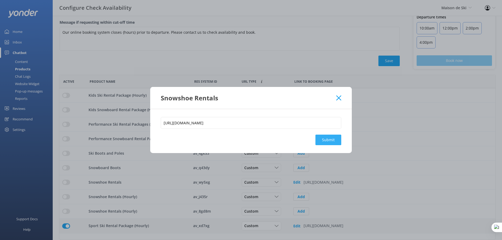
click at [323, 137] on button "Submit" at bounding box center [328, 140] width 26 height 11
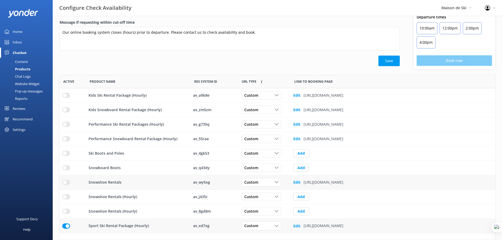
click at [68, 182] on input "row" at bounding box center [66, 182] width 8 height 5
click at [66, 137] on input "row" at bounding box center [66, 138] width 8 height 5
click at [69, 125] on input "row" at bounding box center [66, 124] width 8 height 5
click at [68, 110] on input "row" at bounding box center [66, 109] width 8 height 5
click at [68, 97] on input "row" at bounding box center [66, 95] width 8 height 5
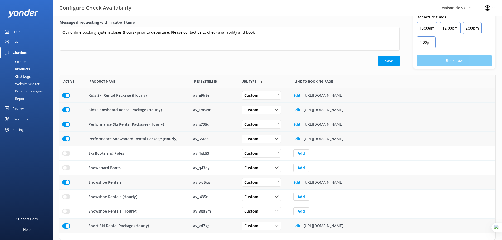
click at [22, 62] on div "Content" at bounding box center [15, 61] width 25 height 7
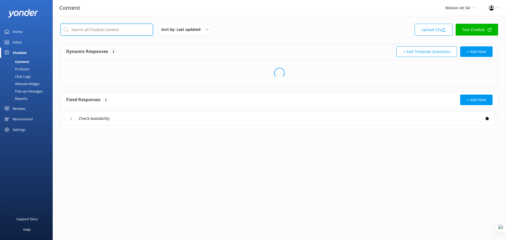
click at [112, 30] on input "text" at bounding box center [107, 30] width 92 height 12
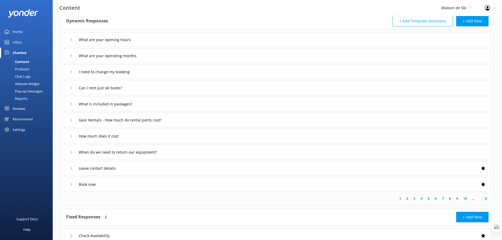
scroll to position [53, 0]
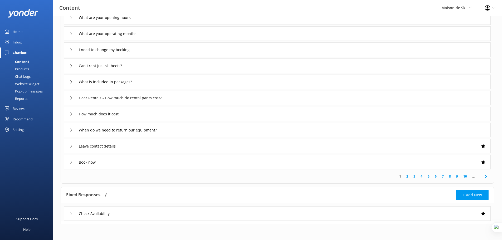
click at [378, 218] on div "Check Availability" at bounding box center [277, 213] width 426 height 14
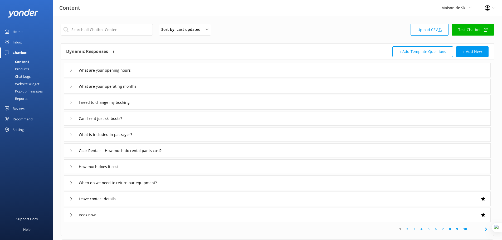
click at [19, 76] on div "Chat Logs" at bounding box center [16, 76] width 27 height 7
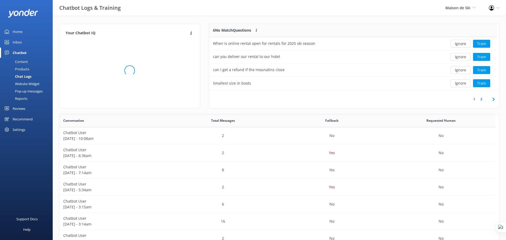
scroll to position [181, 432]
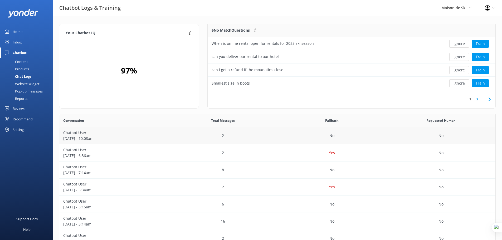
click at [118, 140] on p "October 14 - 10:08am" at bounding box center [113, 139] width 101 height 6
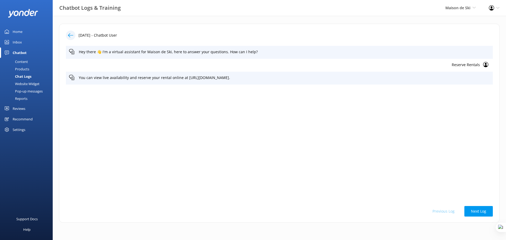
click at [475, 63] on p "Reserve Rentals" at bounding box center [274, 65] width 410 height 6
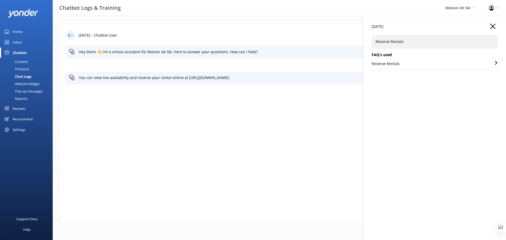
click at [435, 66] on div "Reserve Rentals" at bounding box center [434, 65] width 126 height 9
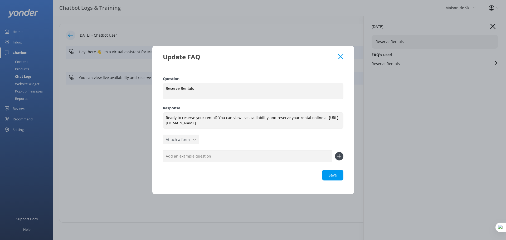
click at [193, 139] on icon at bounding box center [194, 139] width 3 height 3
click at [191, 158] on link "Check availability" at bounding box center [186, 161] width 47 height 11
click at [336, 176] on div "Save" at bounding box center [253, 175] width 180 height 11
click at [341, 57] on use at bounding box center [340, 56] width 5 height 5
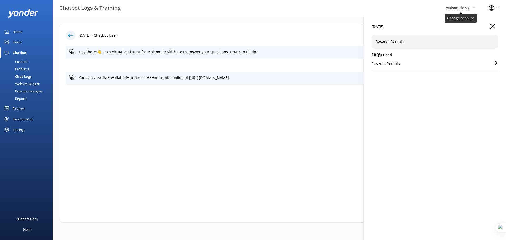
click at [467, 8] on span "Maison de Ski" at bounding box center [457, 7] width 25 height 5
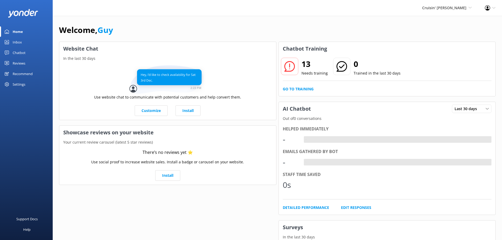
click at [19, 51] on div "Chatbot" at bounding box center [19, 52] width 13 height 11
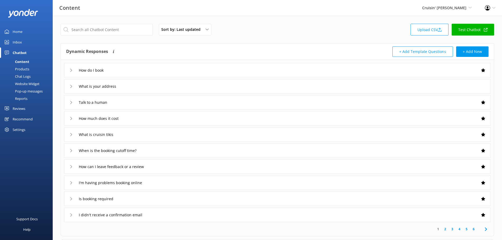
click at [21, 41] on div "Inbox" at bounding box center [17, 42] width 9 height 11
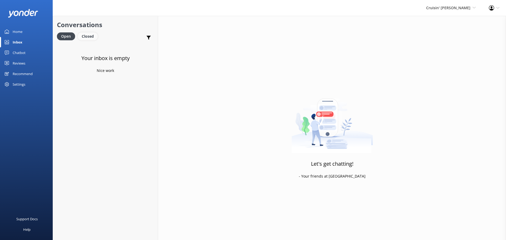
click at [87, 34] on div "Closed" at bounding box center [88, 36] width 20 height 8
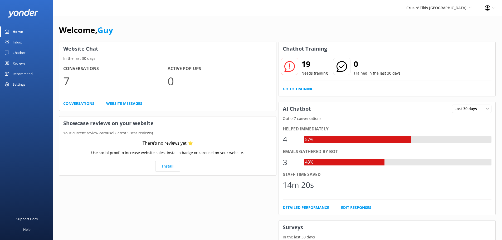
click at [21, 51] on div "Chatbot" at bounding box center [19, 52] width 13 height 11
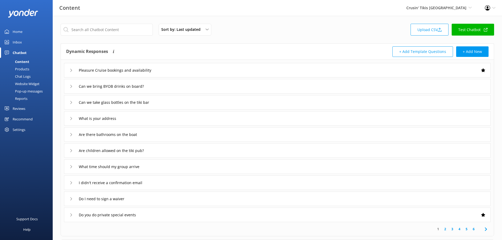
click at [25, 68] on div "Products" at bounding box center [16, 68] width 26 height 7
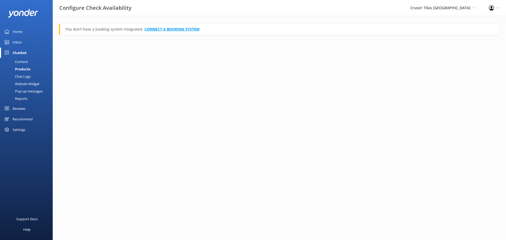
click at [177, 28] on link "CONNECT A BOOKING SYSTEM" at bounding box center [171, 29] width 55 height 5
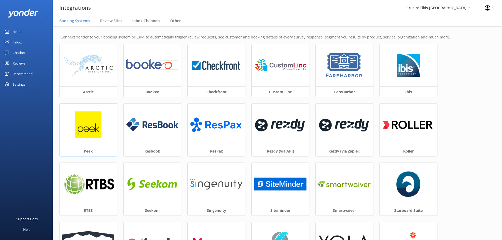
click at [90, 126] on img at bounding box center [88, 124] width 26 height 26
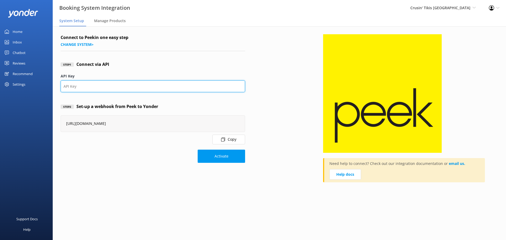
click at [113, 86] on input "API Key" at bounding box center [153, 86] width 184 height 12
paste input "6f90cb23-81a7-4e22-bfa5-598c49bc5b04"
type input "6f90cb23-81a7-4e22-bfa5-598c49bc5b04"
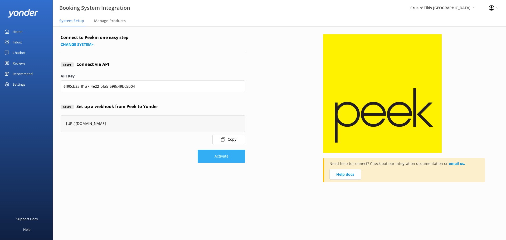
click at [211, 153] on button "Activate" at bounding box center [220, 156] width 47 height 13
click at [18, 52] on div "Chatbot" at bounding box center [19, 52] width 13 height 11
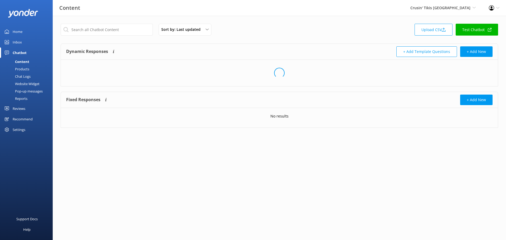
click at [27, 68] on div "Products" at bounding box center [16, 68] width 26 height 7
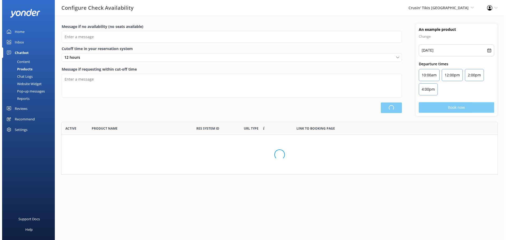
scroll to position [96, 436]
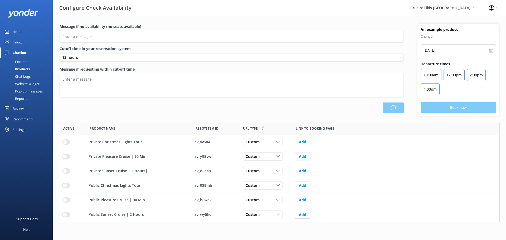
type input "There are no seats available, please check an alternative day"
type textarea "Our online booking system closes {hours} prior to departure. Please contact us …"
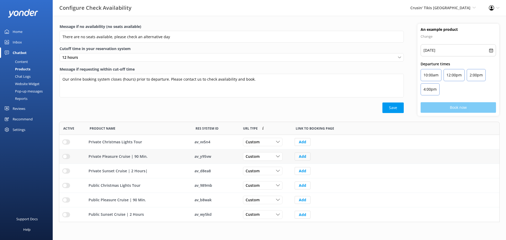
click at [301, 157] on button "Add" at bounding box center [302, 156] width 16 height 8
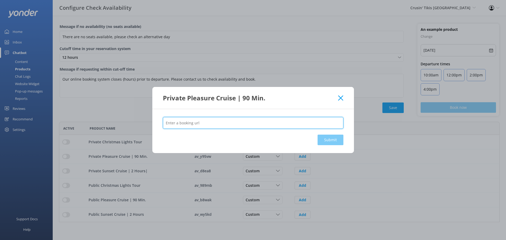
click at [269, 127] on input "text" at bounding box center [253, 123] width 180 height 12
paste input "[URL][DOMAIN_NAME]"
type input "[URL][DOMAIN_NAME]"
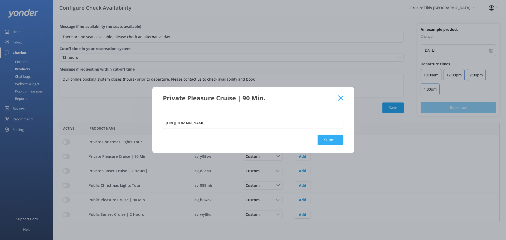
click at [330, 137] on button "Submit" at bounding box center [330, 140] width 26 height 11
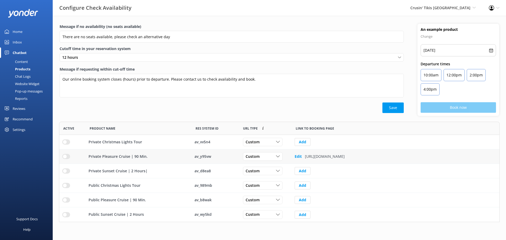
click at [68, 157] on input "row" at bounding box center [66, 156] width 8 height 5
click at [305, 141] on button "Add" at bounding box center [302, 142] width 16 height 8
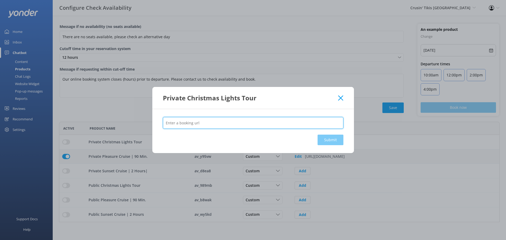
click at [264, 121] on input "text" at bounding box center [253, 123] width 180 height 12
paste input "[URL][DOMAIN_NAME]"
type input "[URL][DOMAIN_NAME]"
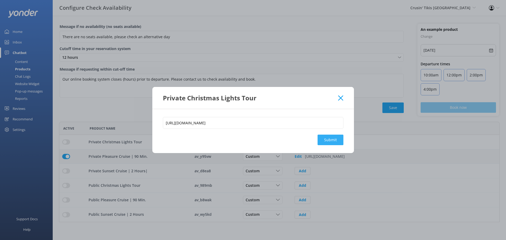
click at [330, 145] on button "Submit" at bounding box center [330, 140] width 26 height 11
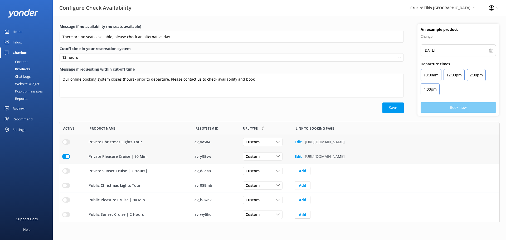
click at [68, 142] on input "row" at bounding box center [66, 141] width 8 height 5
click at [296, 156] on b "Edit" at bounding box center [297, 156] width 7 height 5
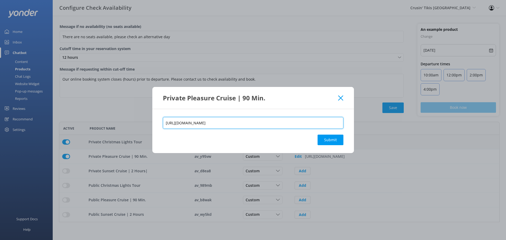
click at [240, 125] on input "[URL][DOMAIN_NAME]" at bounding box center [253, 123] width 180 height 12
paste input "V1WNX"
type input "[URL][DOMAIN_NAME]"
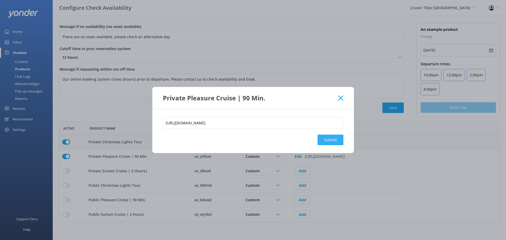
click at [330, 141] on button "Submit" at bounding box center [330, 140] width 26 height 11
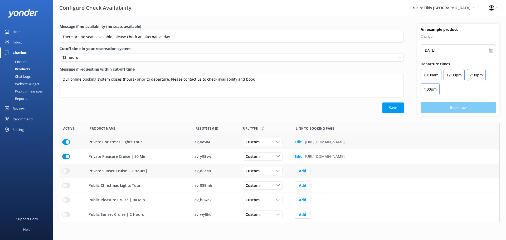
click at [302, 171] on button "Add" at bounding box center [302, 171] width 16 height 8
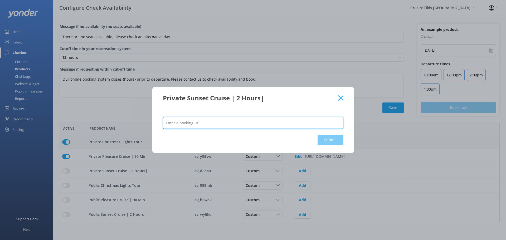
click at [246, 124] on input "text" at bounding box center [253, 123] width 180 height 12
paste input "[URL][DOMAIN_NAME]"
type input "[URL][DOMAIN_NAME]"
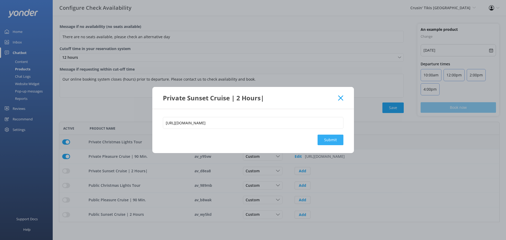
click at [333, 139] on button "Submit" at bounding box center [330, 140] width 26 height 11
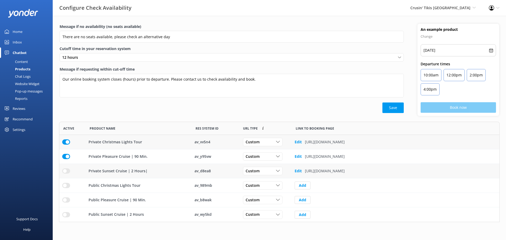
click at [65, 170] on input "row" at bounding box center [66, 170] width 8 height 5
click at [299, 198] on button "Add" at bounding box center [302, 200] width 16 height 8
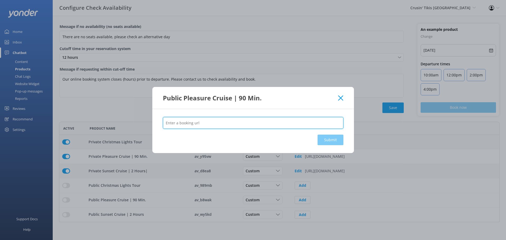
click at [237, 122] on input "text" at bounding box center [253, 123] width 180 height 12
paste input "[URL][DOMAIN_NAME]"
type input "[URL][DOMAIN_NAME]"
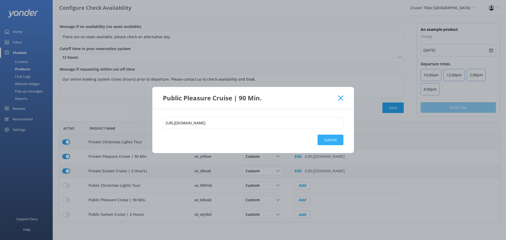
click at [333, 140] on button "Submit" at bounding box center [330, 140] width 26 height 11
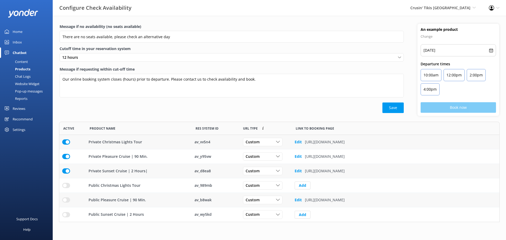
click at [67, 199] on input "row" at bounding box center [66, 199] width 8 height 5
click at [65, 215] on input "row" at bounding box center [66, 214] width 8 height 5
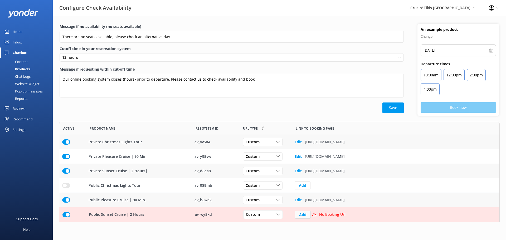
click at [302, 215] on button "Add" at bounding box center [303, 215] width 16 height 8
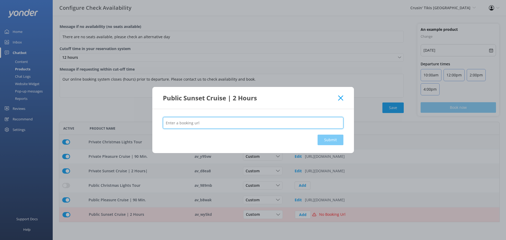
drag, startPoint x: 267, startPoint y: 119, endPoint x: 271, endPoint y: 121, distance: 4.7
click at [267, 119] on input "text" at bounding box center [253, 123] width 180 height 12
paste input "[URL][DOMAIN_NAME]"
type input "[URL][DOMAIN_NAME]"
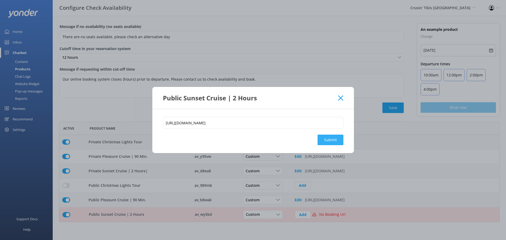
click at [328, 142] on button "Submit" at bounding box center [330, 140] width 26 height 11
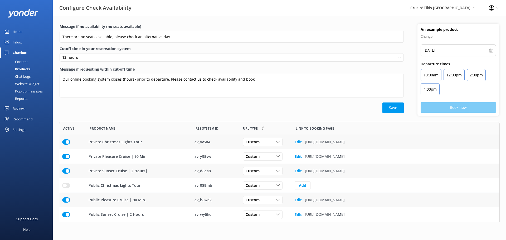
click at [276, 106] on div "Save" at bounding box center [232, 107] width 344 height 11
click at [438, 8] on span "Crusin' Tikis [GEOGRAPHIC_DATA]" at bounding box center [440, 7] width 60 height 5
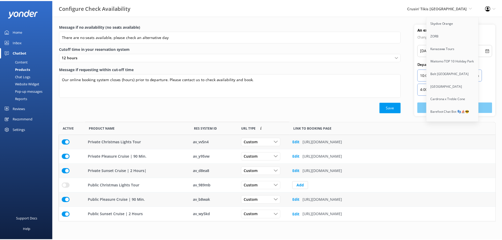
scroll to position [3880, 0]
